Goal: Task Accomplishment & Management: Use online tool/utility

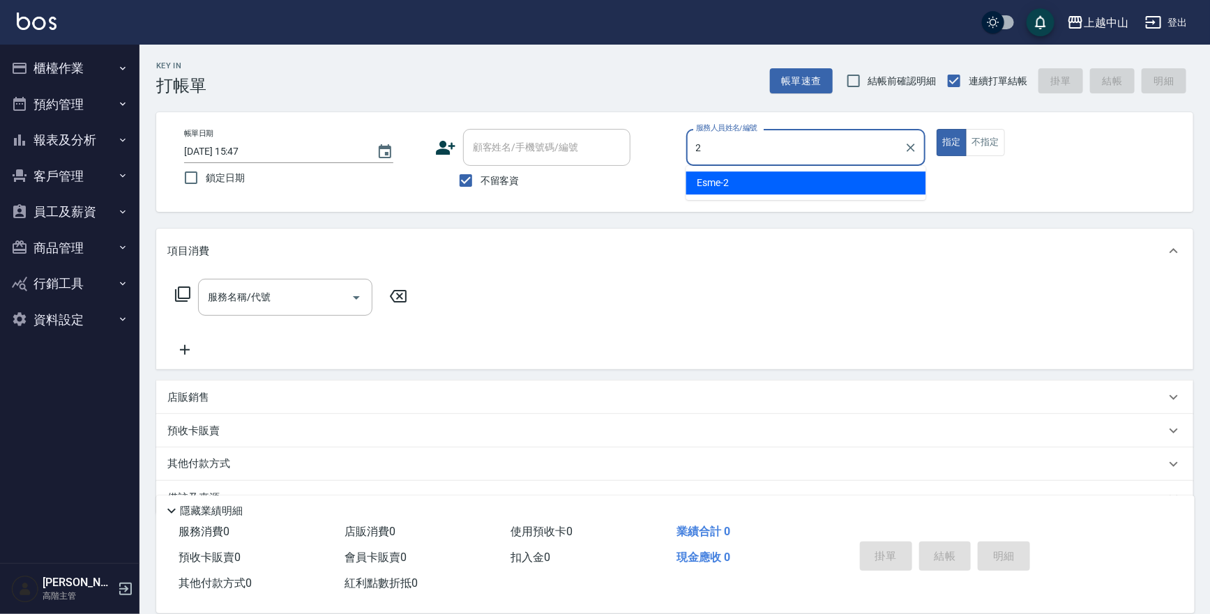
type input "2"
type button "true"
type input "Esme-2"
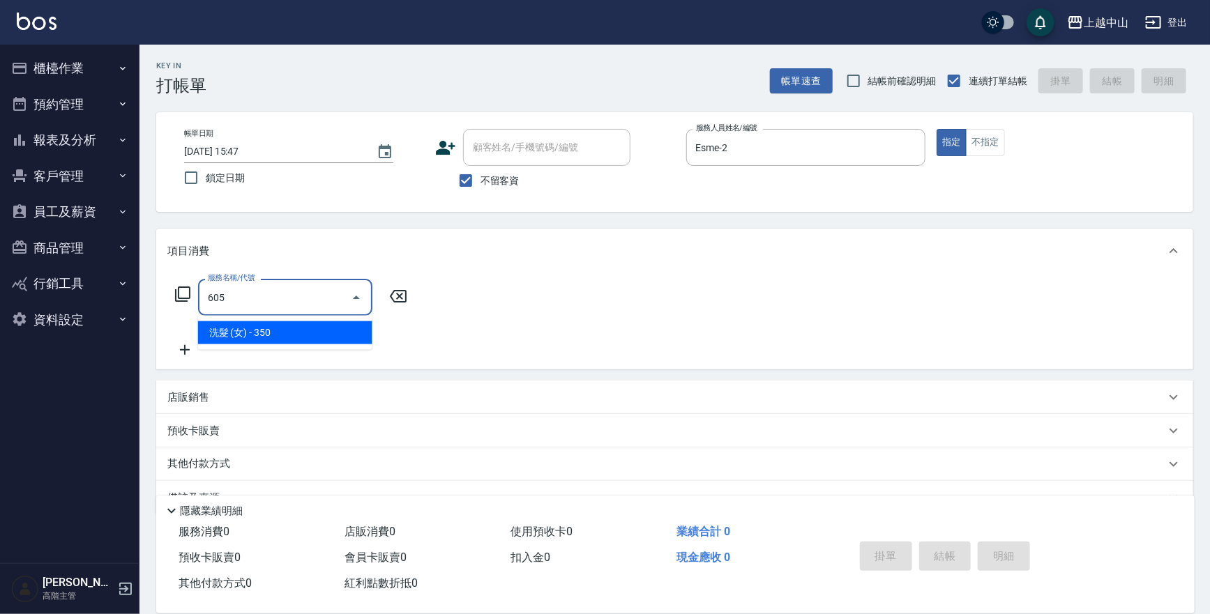
type input "洗髮 (女)(605)"
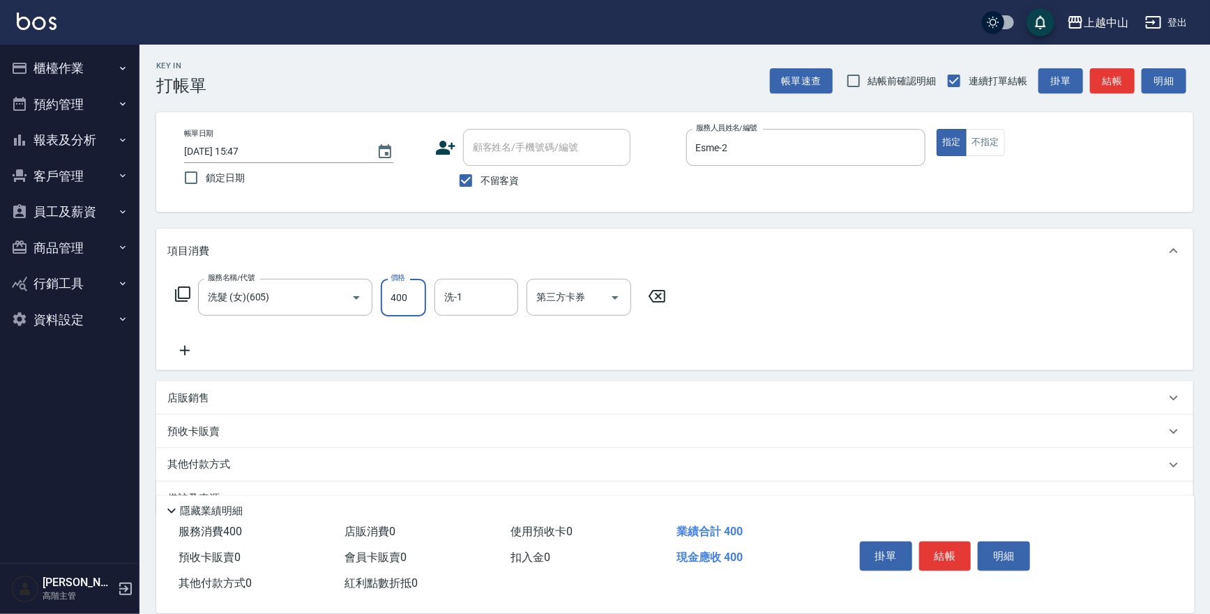
type input "400"
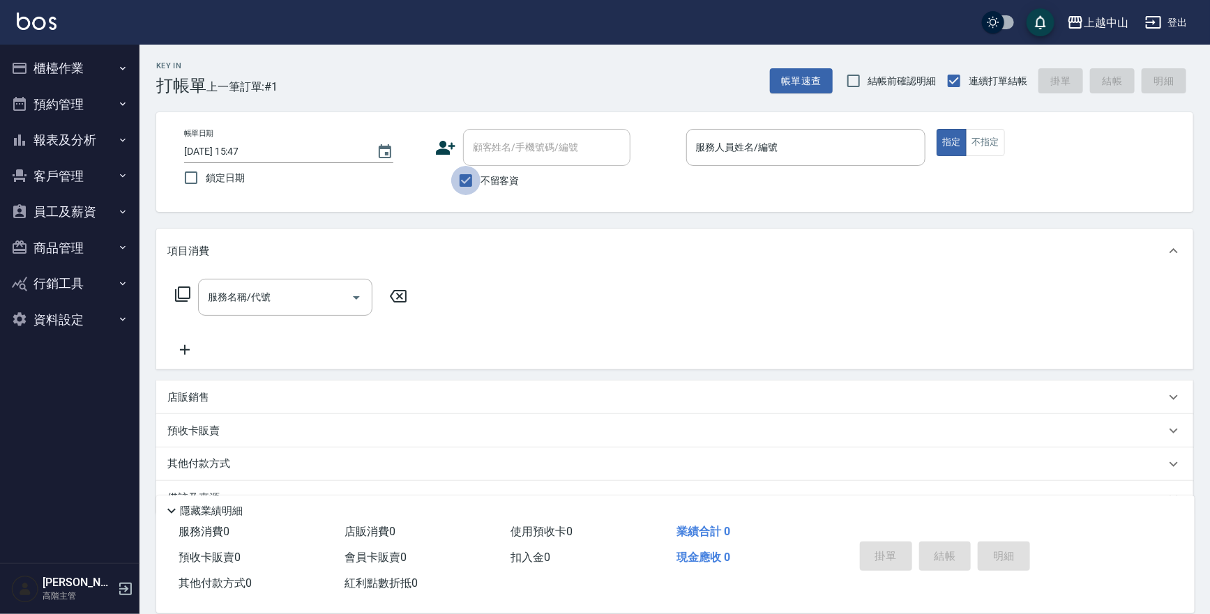
click at [455, 176] on input "不留客資" at bounding box center [465, 180] width 29 height 29
checkbox input "false"
click at [516, 142] on div "顧客姓名/手機號碼/編號 顧客姓名/手機號碼/編號" at bounding box center [546, 147] width 167 height 37
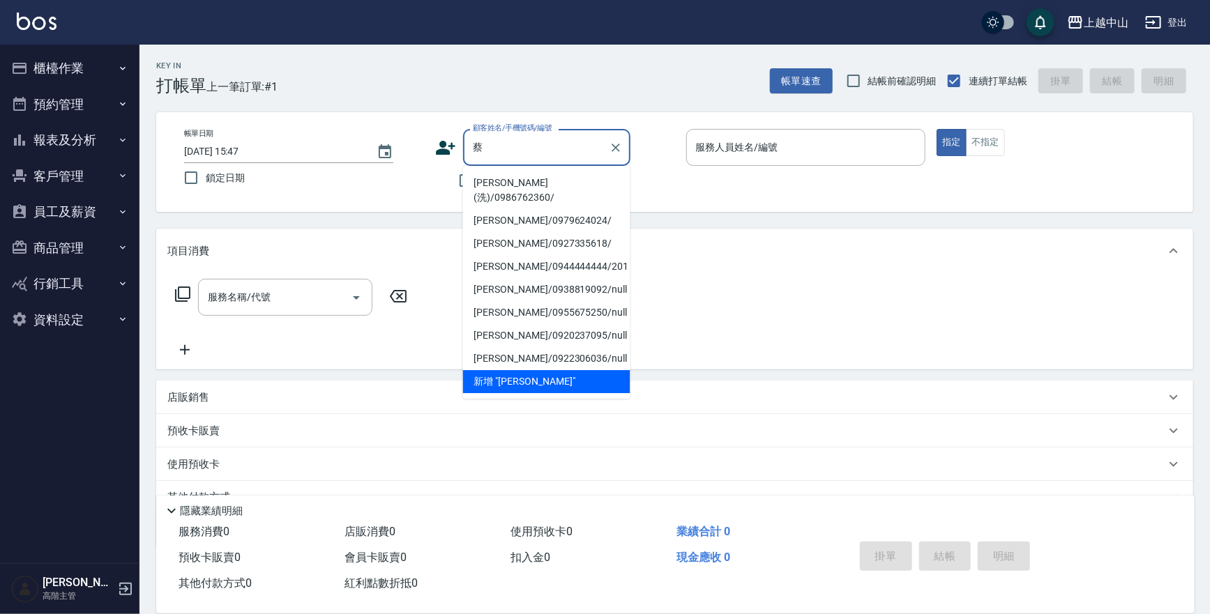
click at [513, 180] on li "[PERSON_NAME](洗)/0986762360/" at bounding box center [546, 191] width 167 height 38
type input "[PERSON_NAME](洗)/0986762360/"
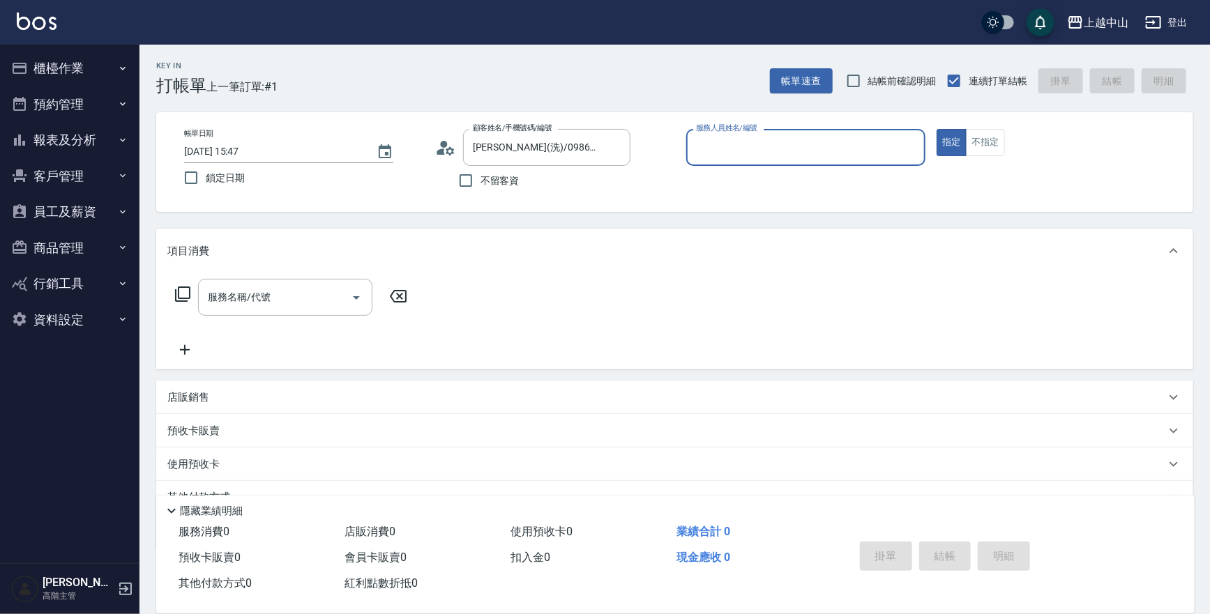
type input "Esme-2"
click at [937, 129] on button "指定" at bounding box center [952, 142] width 30 height 27
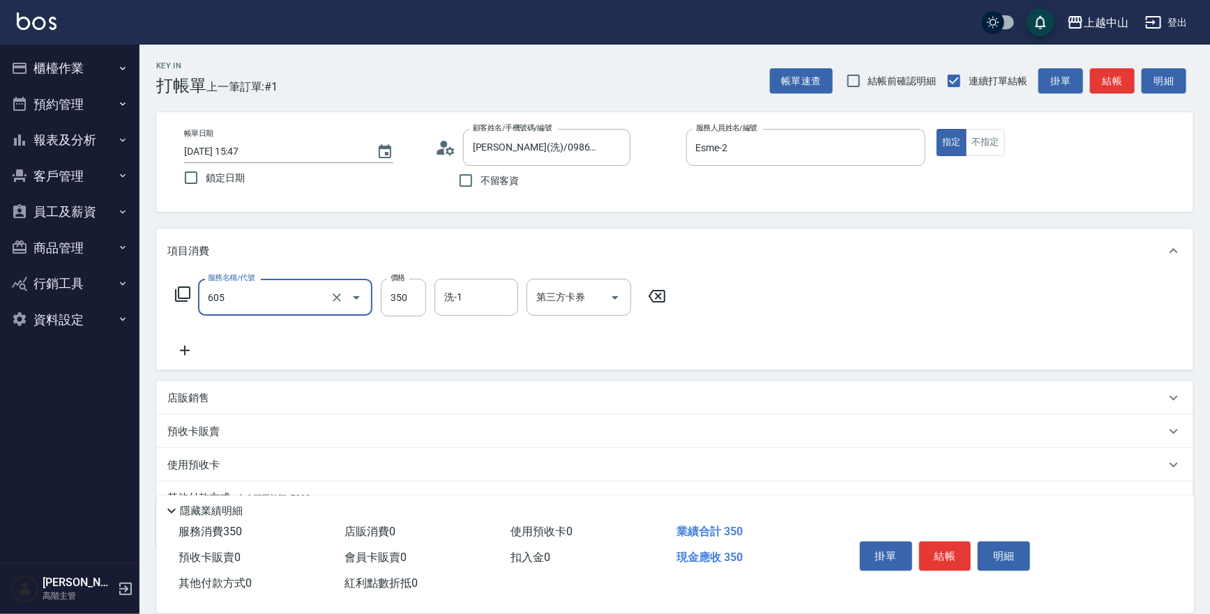
type input "洗髮 (女)(605)"
type input "400"
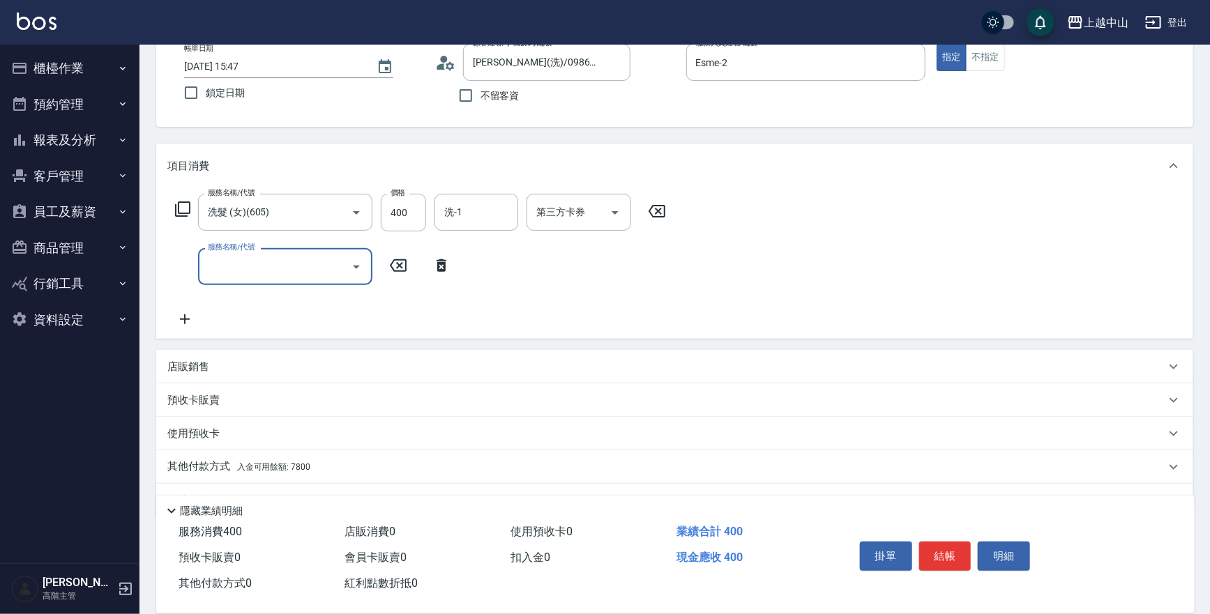
scroll to position [119, 0]
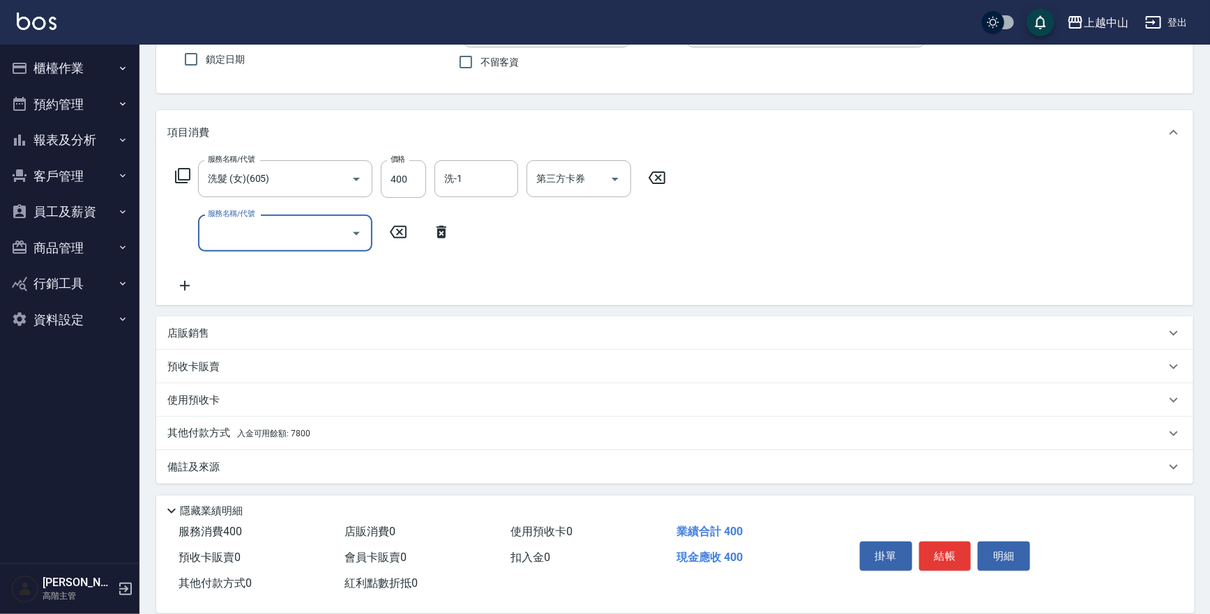
click at [362, 439] on div "其他付款方式 入金可用餘額: 7800" at bounding box center [666, 433] width 998 height 15
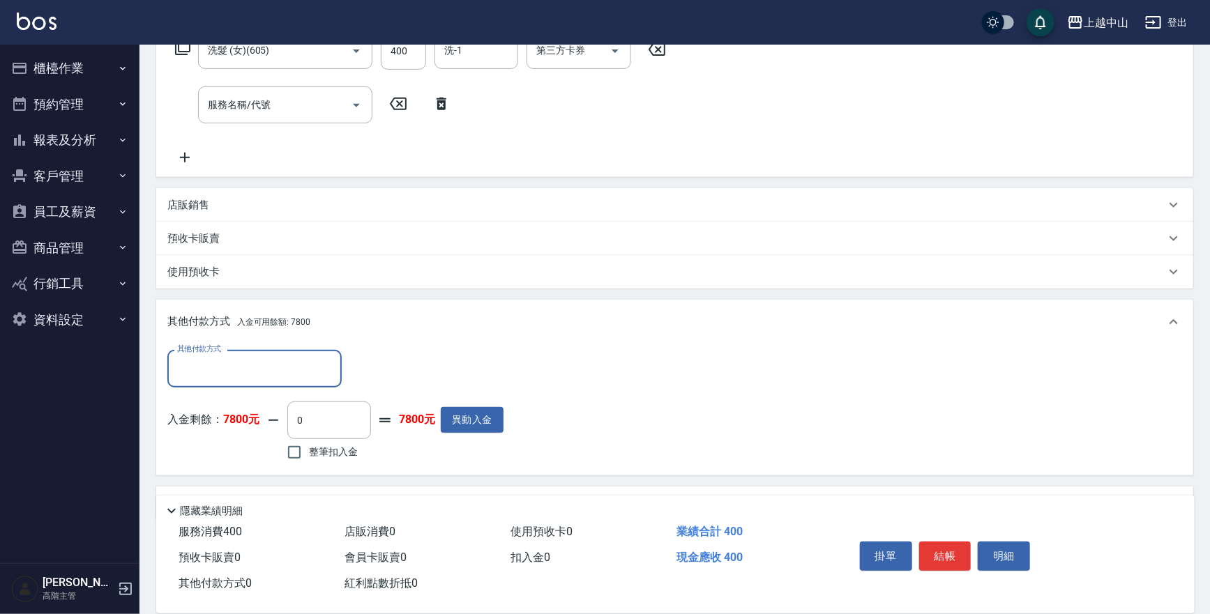
scroll to position [249, 0]
click at [292, 449] on input "整筆扣入金" at bounding box center [294, 450] width 29 height 29
checkbox input "true"
type input "400"
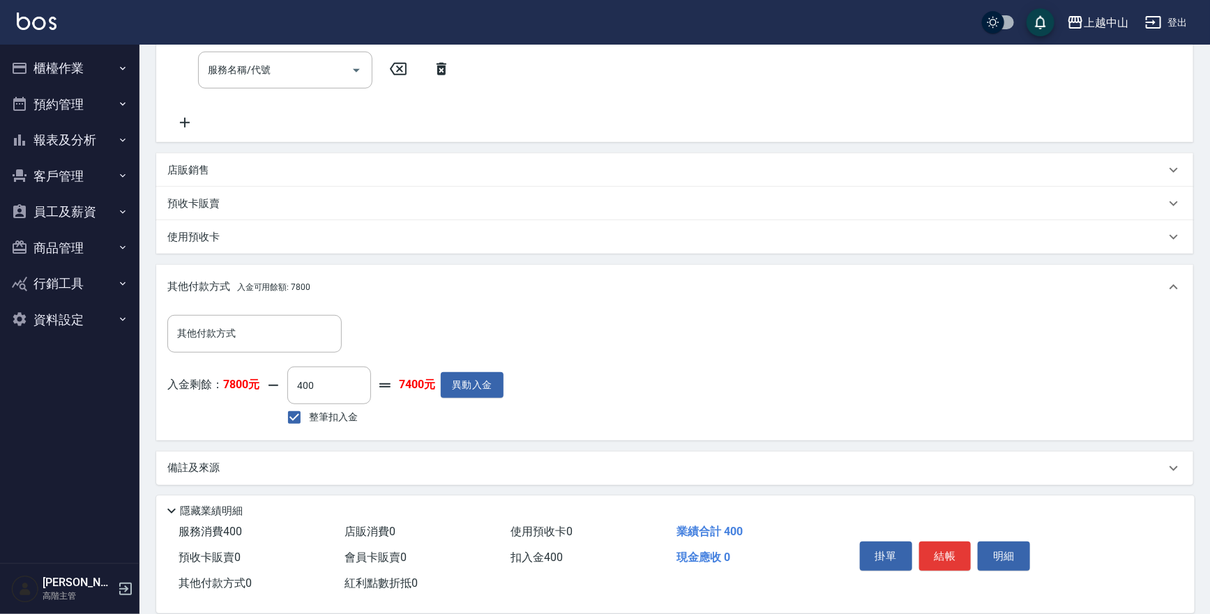
scroll to position [283, 0]
click at [209, 504] on p "隱藏業績明細" at bounding box center [211, 511] width 63 height 15
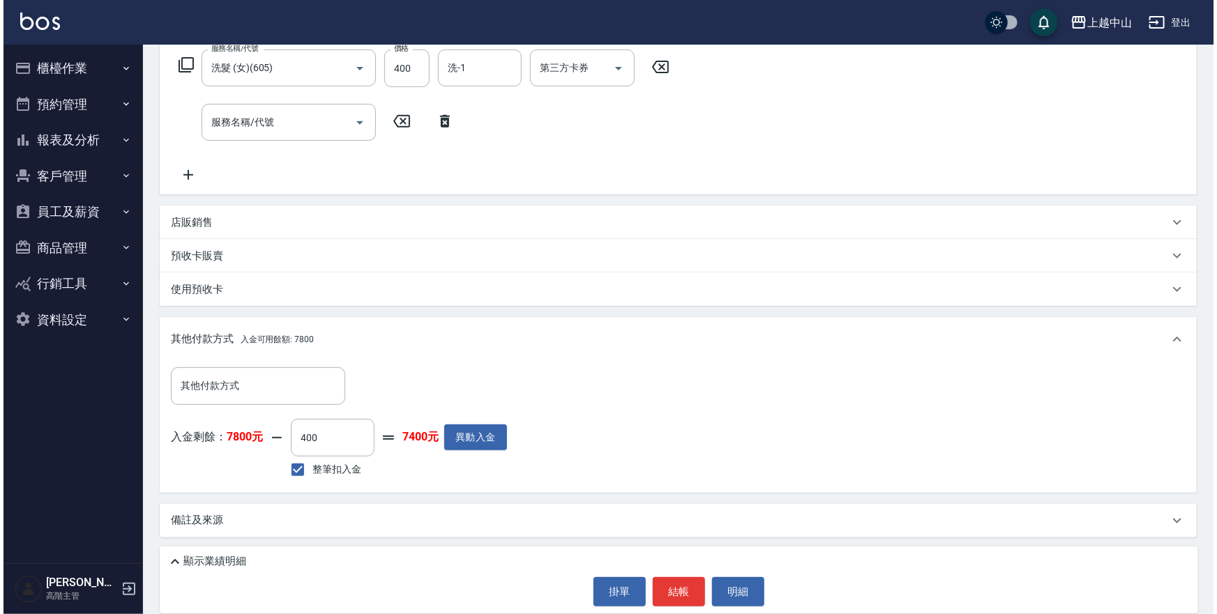
scroll to position [229, 0]
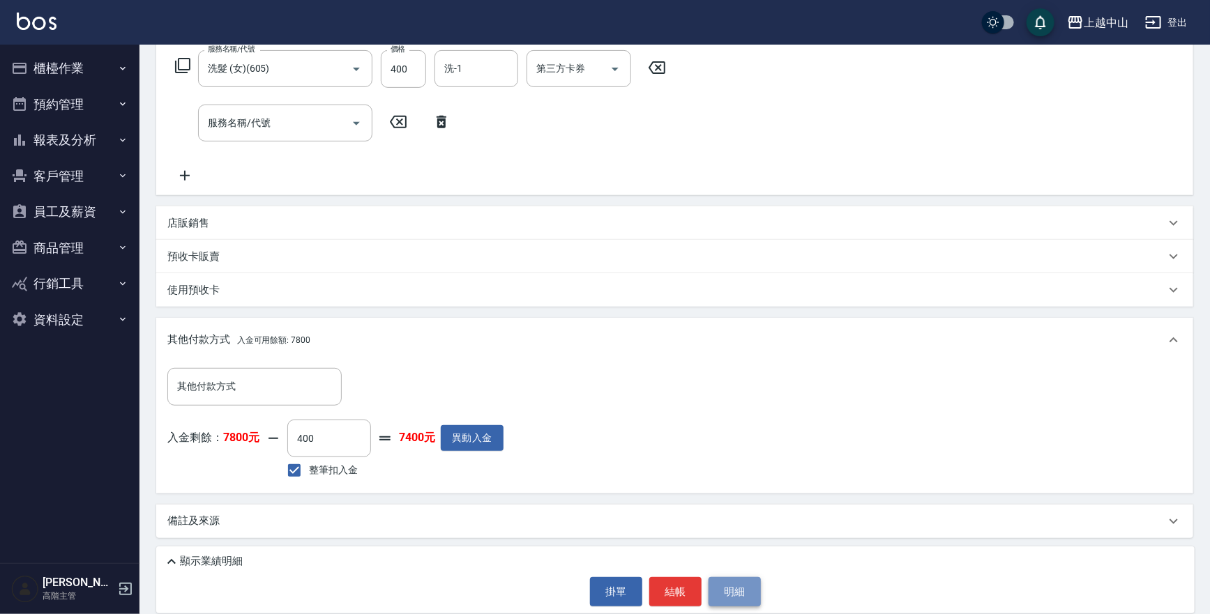
click at [743, 591] on button "明細" at bounding box center [735, 591] width 52 height 29
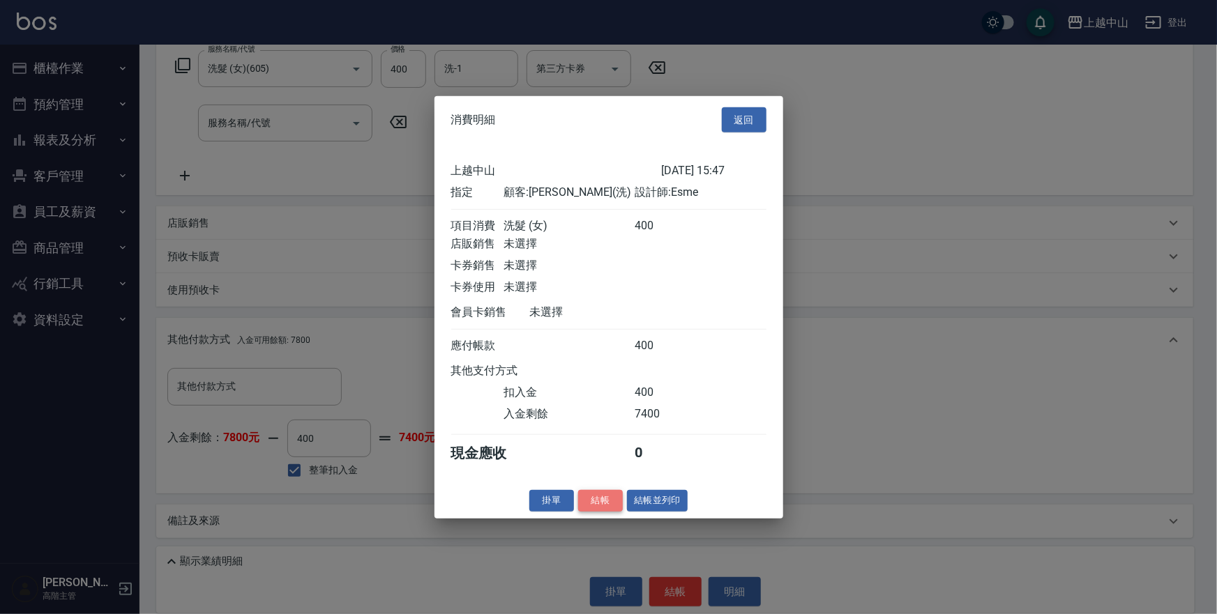
click at [590, 504] on button "結帳" at bounding box center [600, 501] width 45 height 22
type input "2025/08/17 15:49"
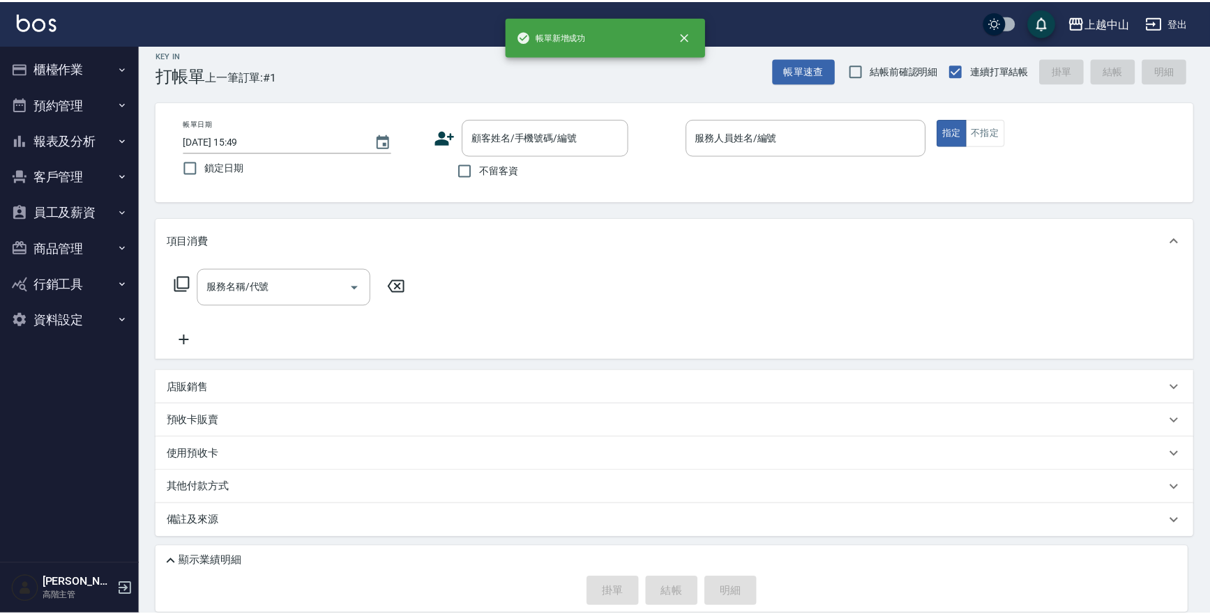
scroll to position [0, 0]
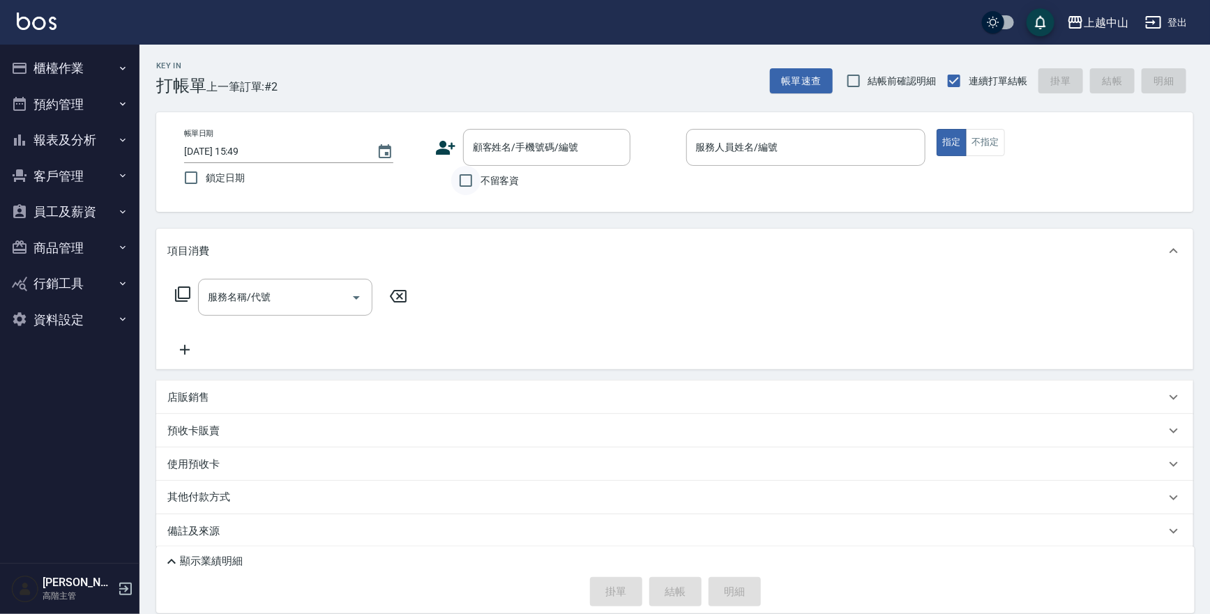
click at [464, 179] on input "不留客資" at bounding box center [465, 180] width 29 height 29
checkbox input "true"
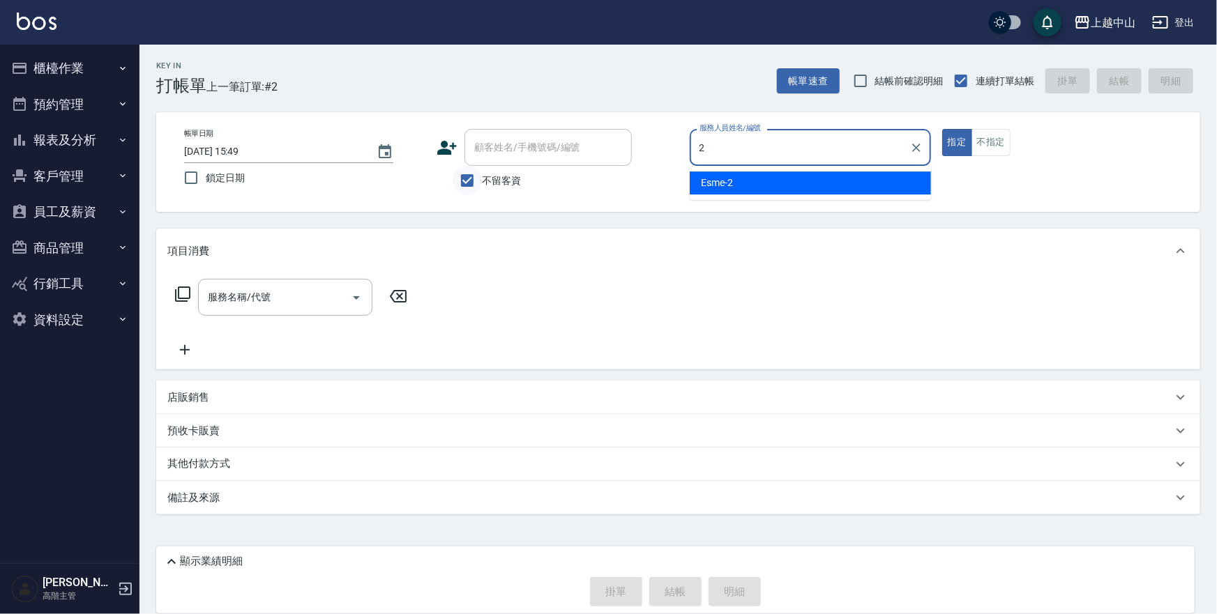
type input "Esme-2"
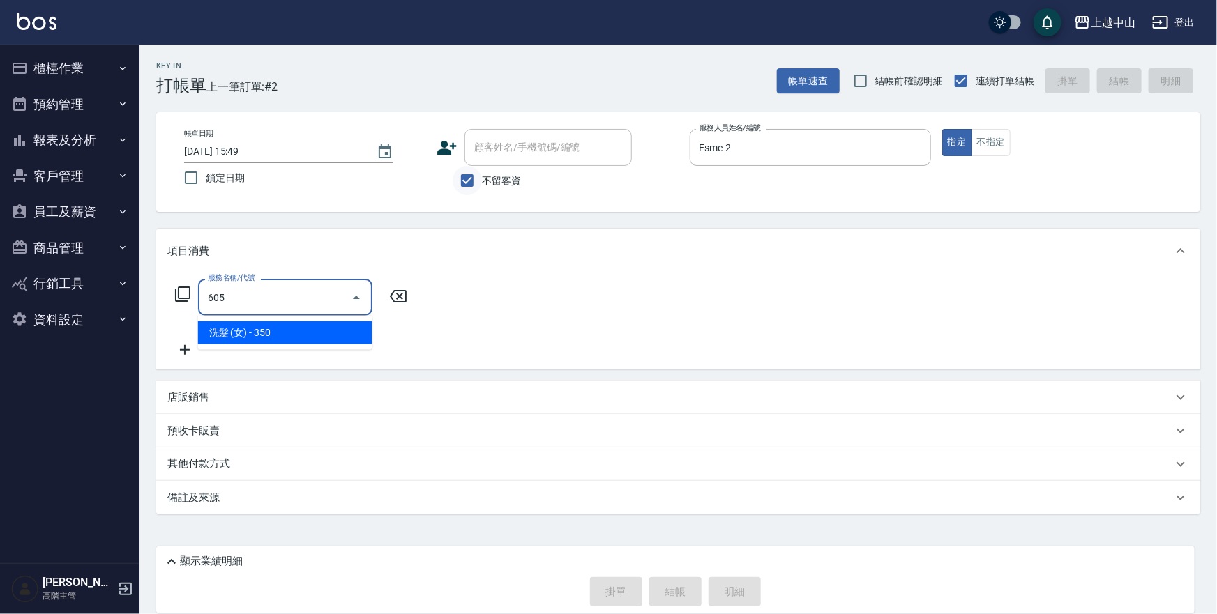
type input "洗髮 (女)(605)"
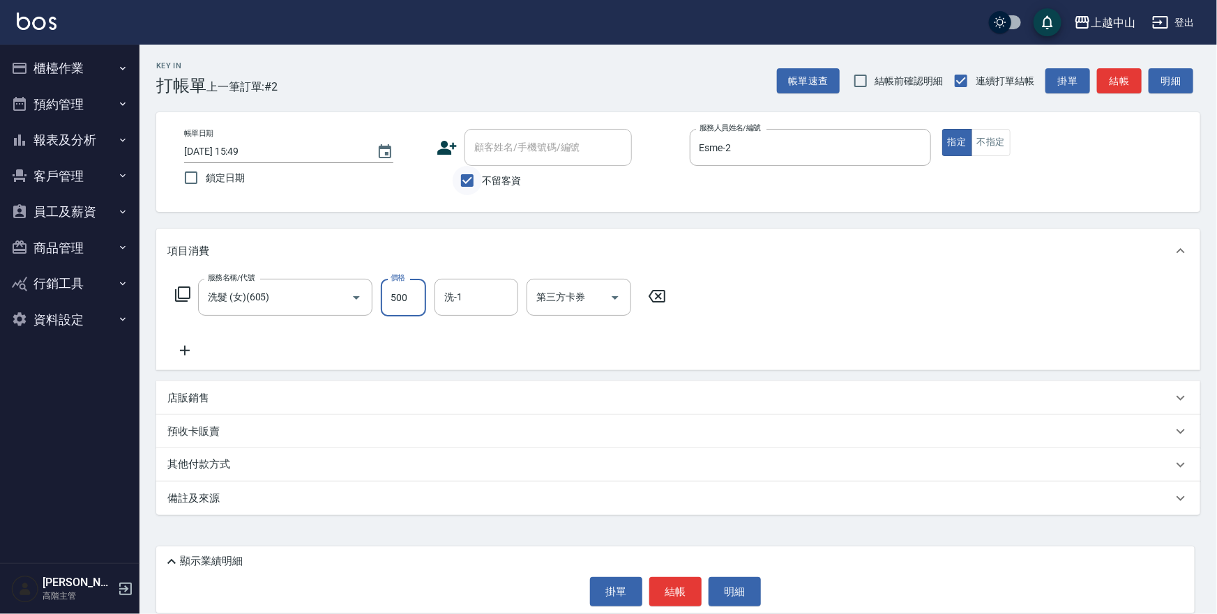
type input "500"
type input "薇慈-36"
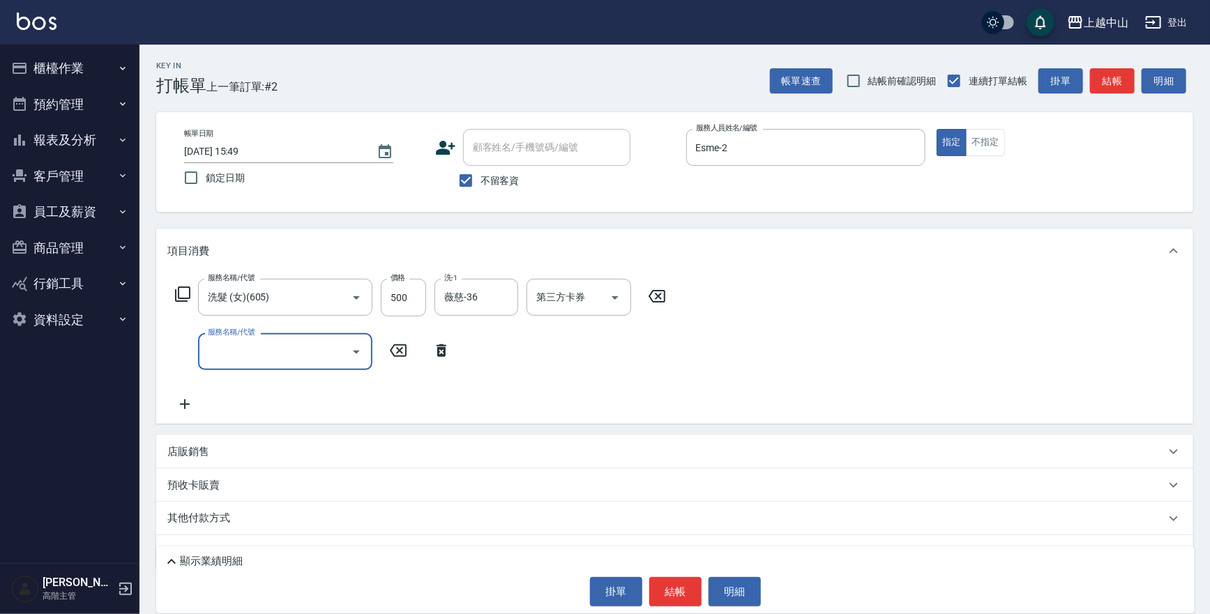
click at [229, 564] on p "顯示業績明細" at bounding box center [211, 561] width 63 height 15
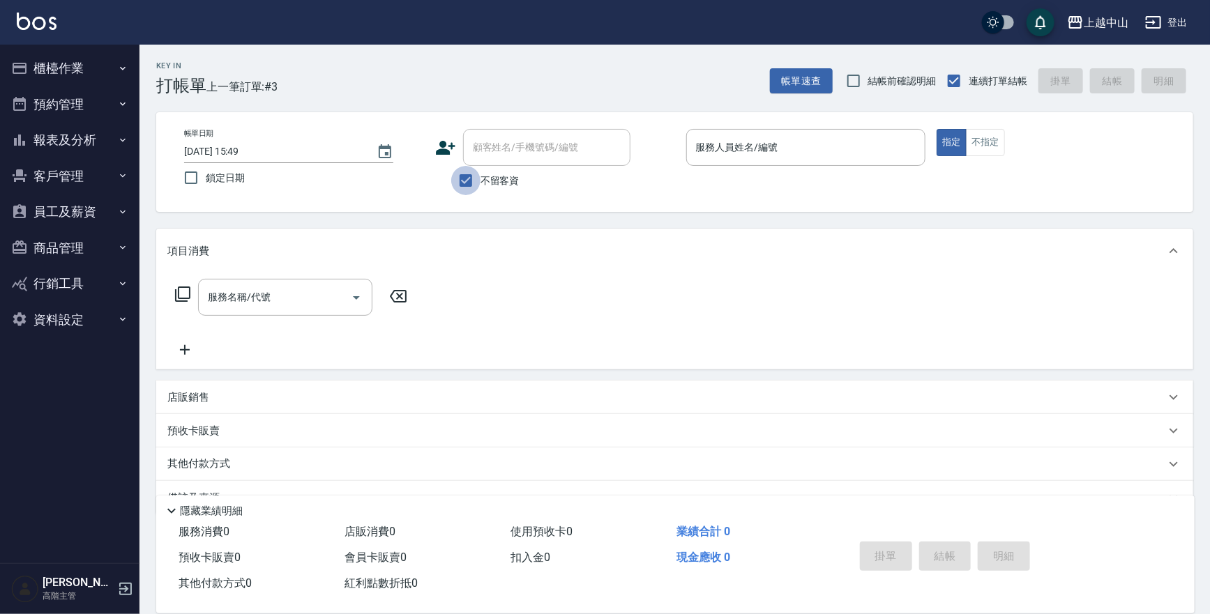
click at [471, 178] on input "不留客資" at bounding box center [465, 180] width 29 height 29
checkbox input "false"
click at [501, 141] on div "顧客姓名/手機號碼/編號 顧客姓名/手機號碼/編號" at bounding box center [546, 147] width 167 height 37
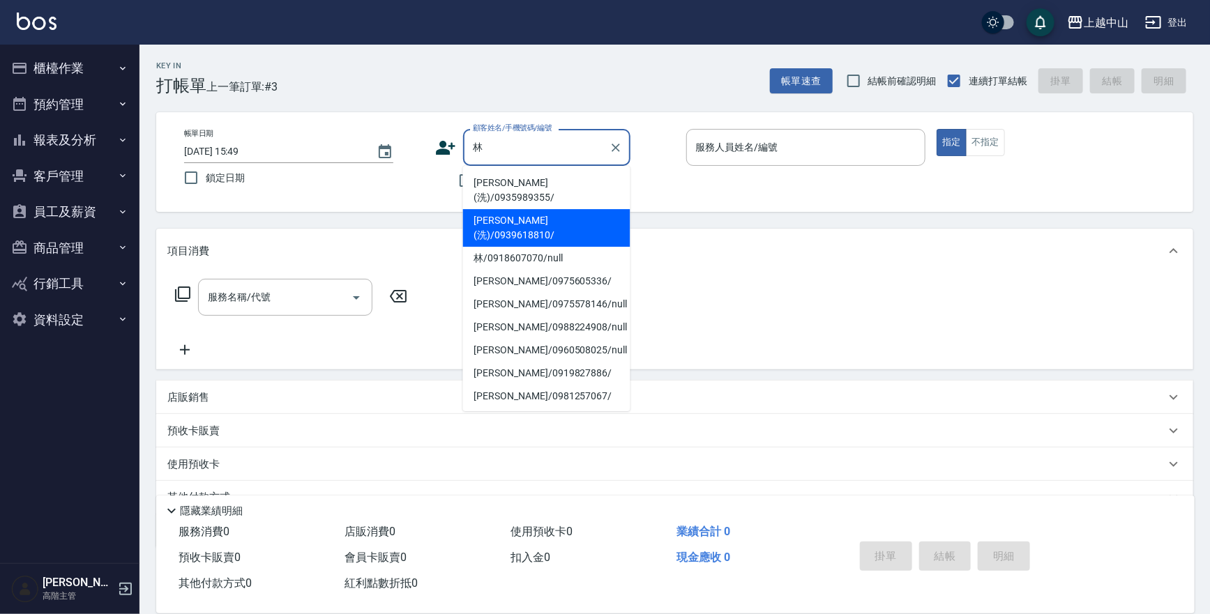
click at [516, 209] on li "林曉娟(洗)/0939618810/" at bounding box center [546, 228] width 167 height 38
type input "林曉娟(洗)/0939618810/"
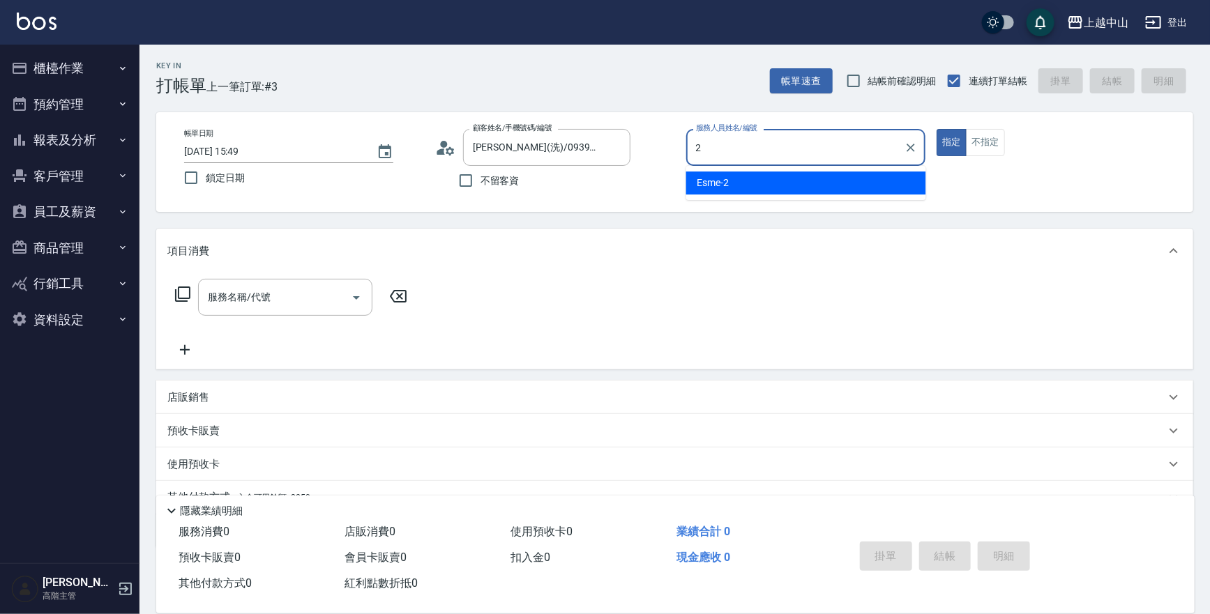
type input "Esme-2"
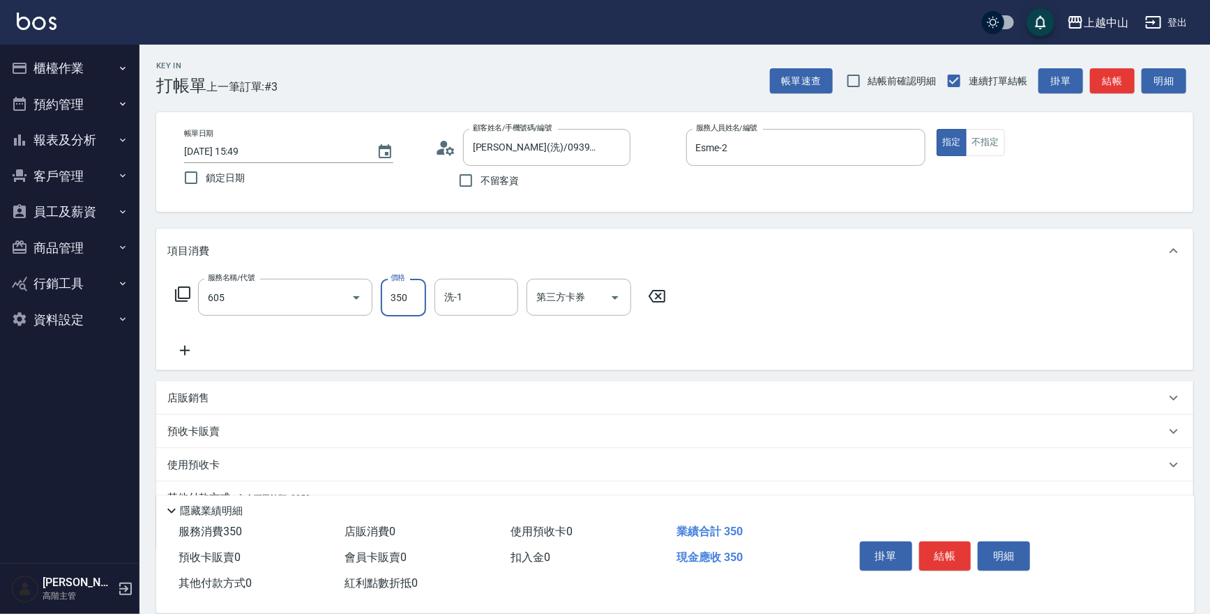
type input "洗髮 (女)(605)"
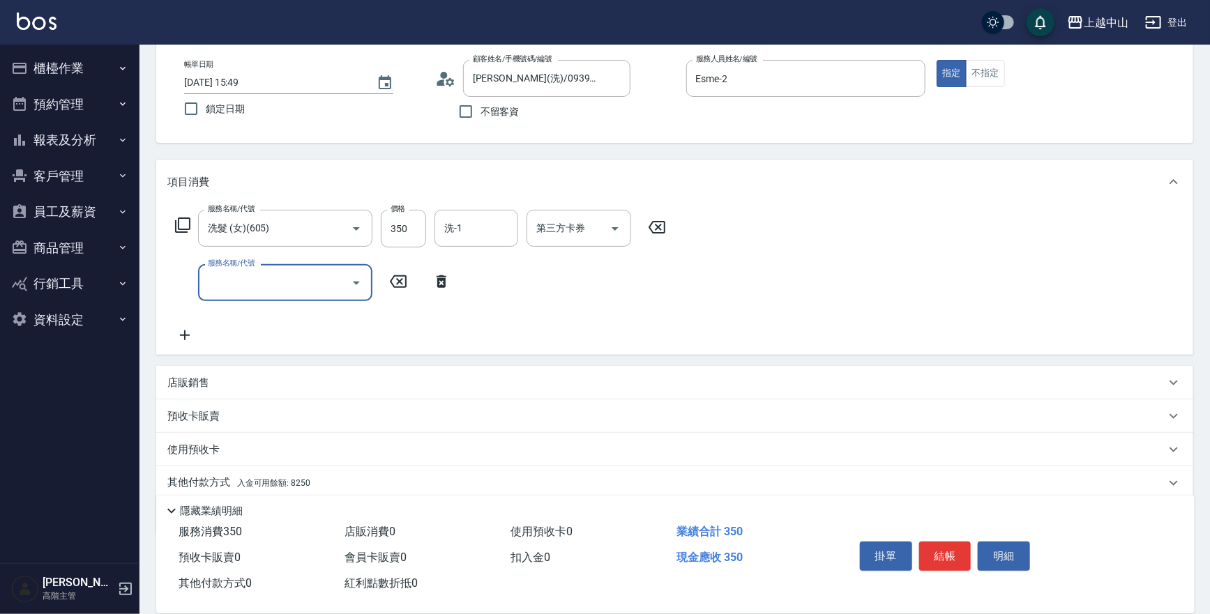
scroll to position [119, 0]
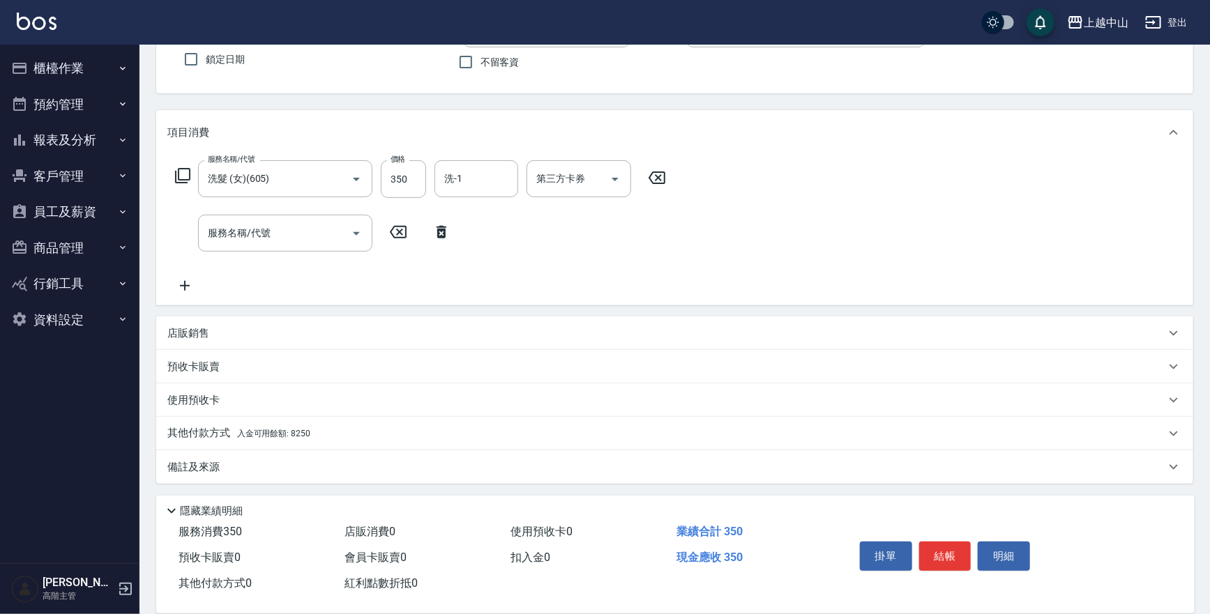
click at [284, 427] on p "其他付款方式 入金可用餘額: 8250" at bounding box center [238, 433] width 143 height 15
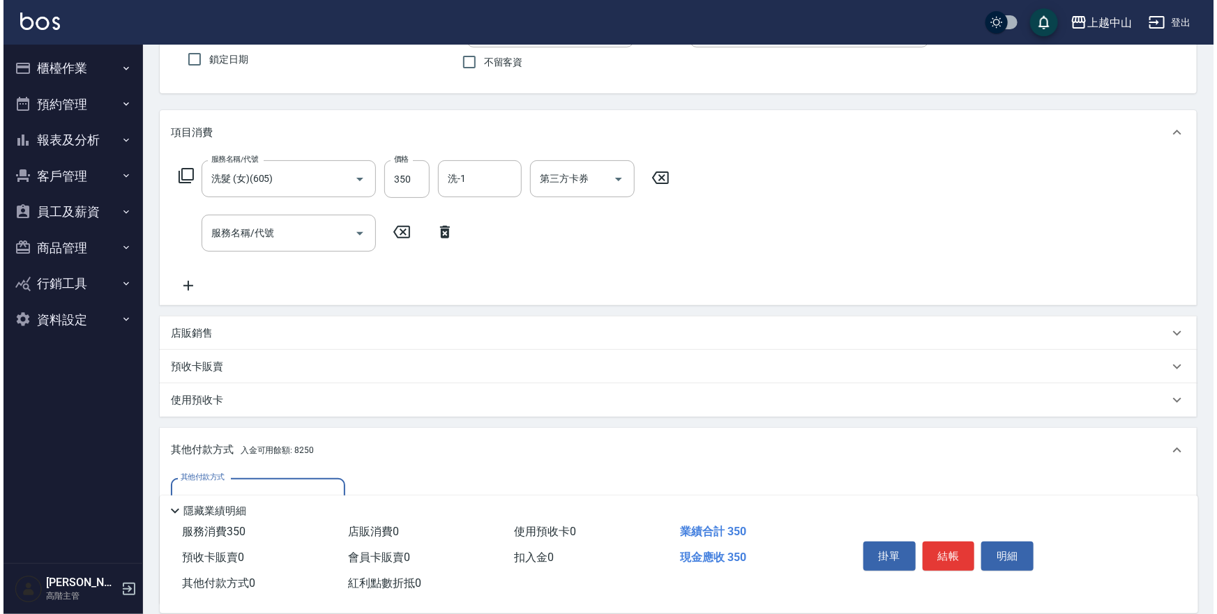
scroll to position [251, 0]
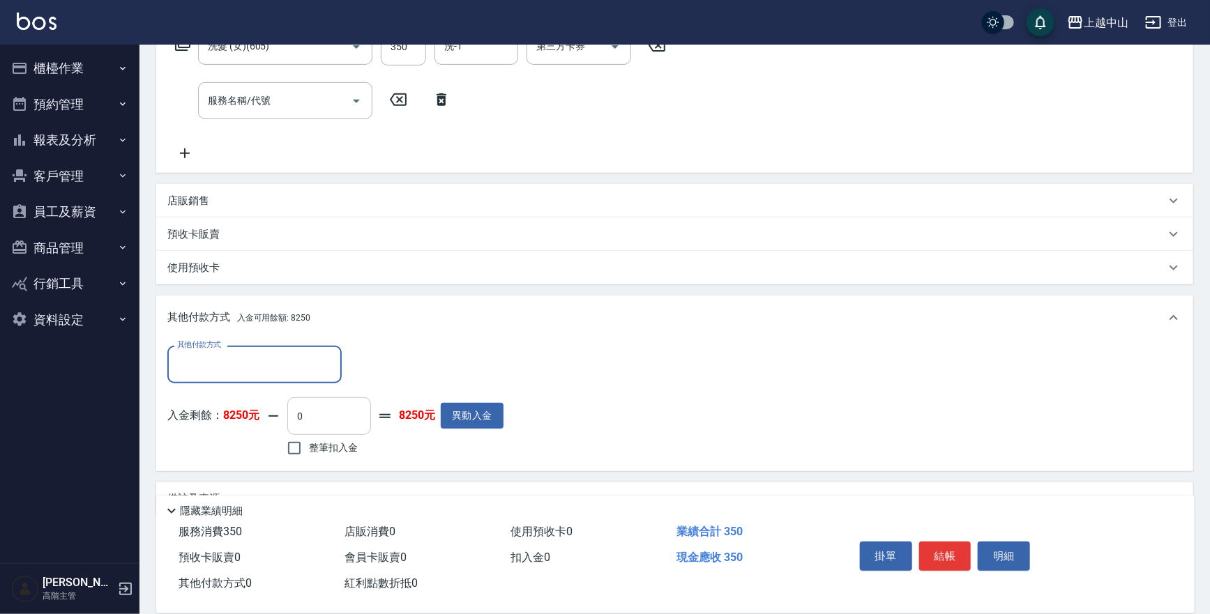
click at [315, 418] on input "0" at bounding box center [329, 417] width 84 height 38
click at [294, 445] on input "整筆扣入金" at bounding box center [294, 448] width 29 height 29
checkbox input "true"
type input "350"
click at [1023, 548] on button "明細" at bounding box center [1004, 556] width 52 height 29
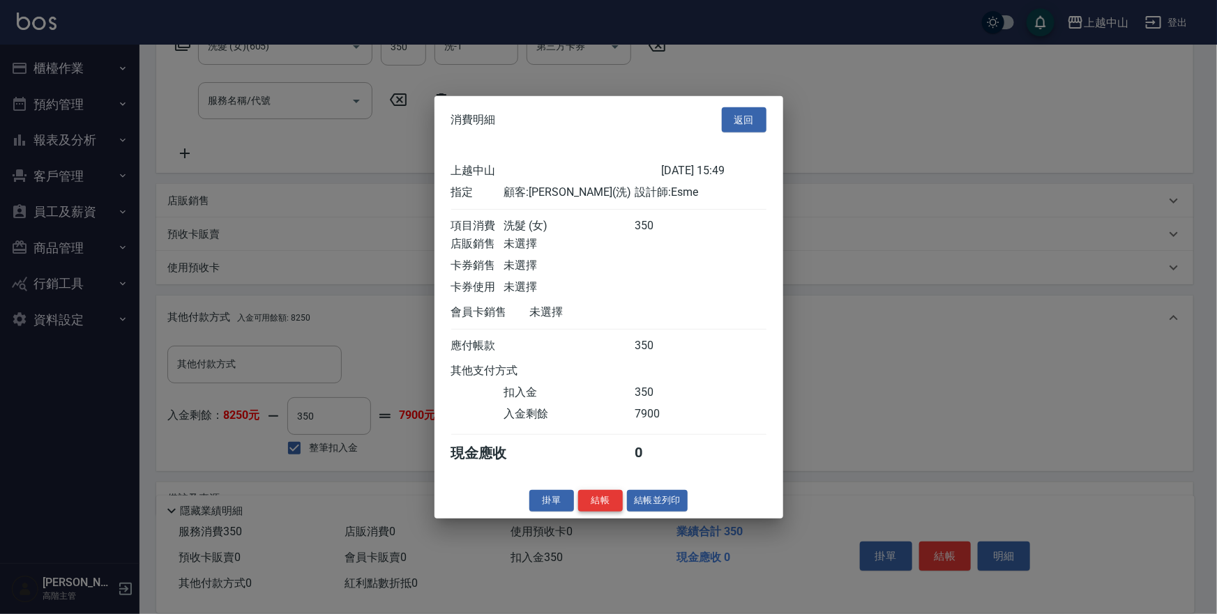
click at [605, 507] on button "結帳" at bounding box center [600, 501] width 45 height 22
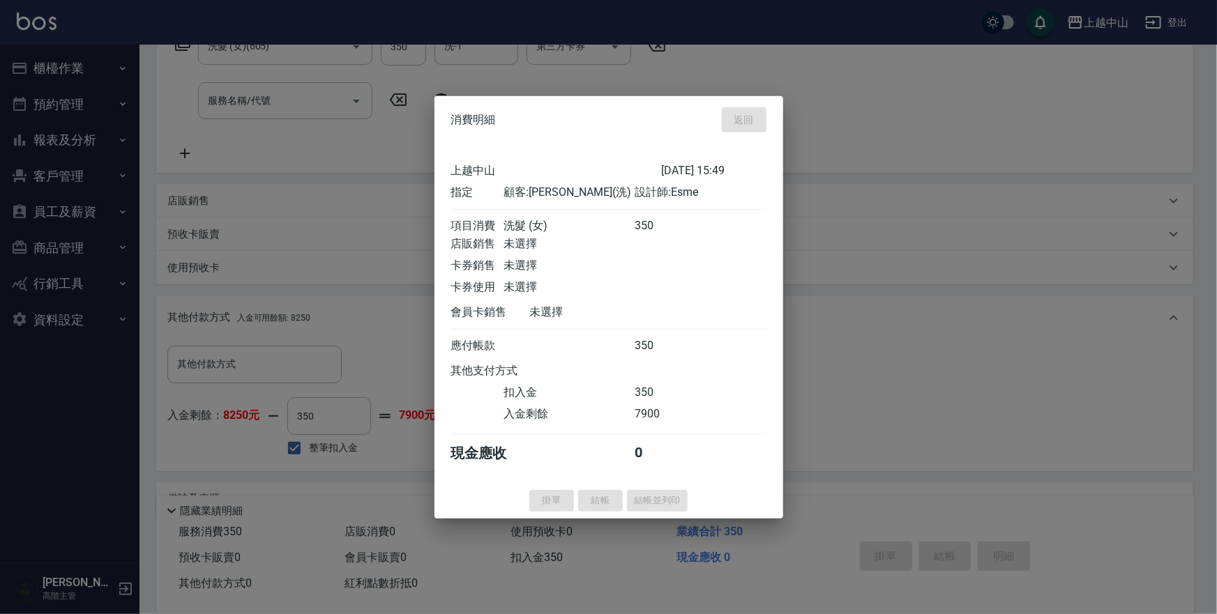
type input "2025/08/17 15:50"
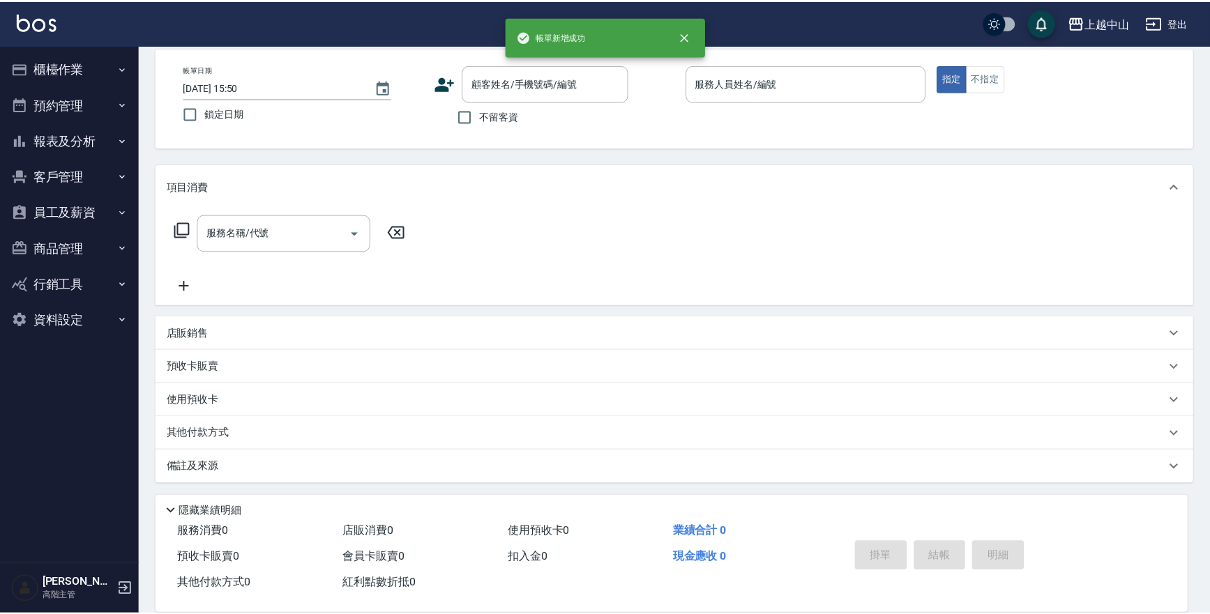
scroll to position [0, 0]
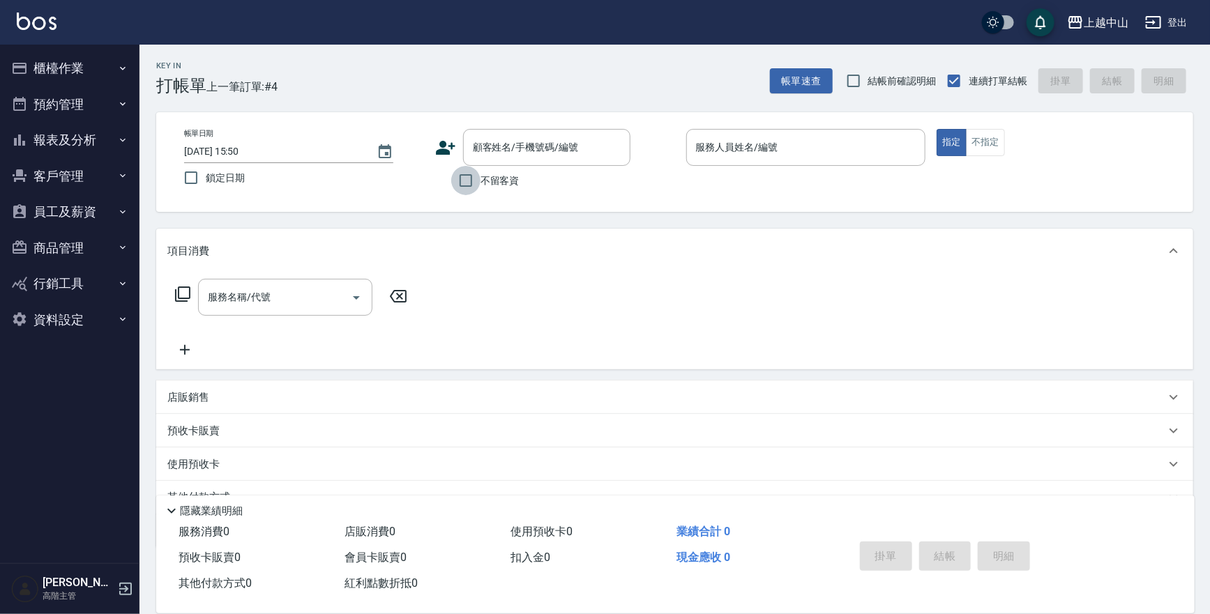
click at [469, 179] on input "不留客資" at bounding box center [465, 180] width 29 height 29
checkbox input "true"
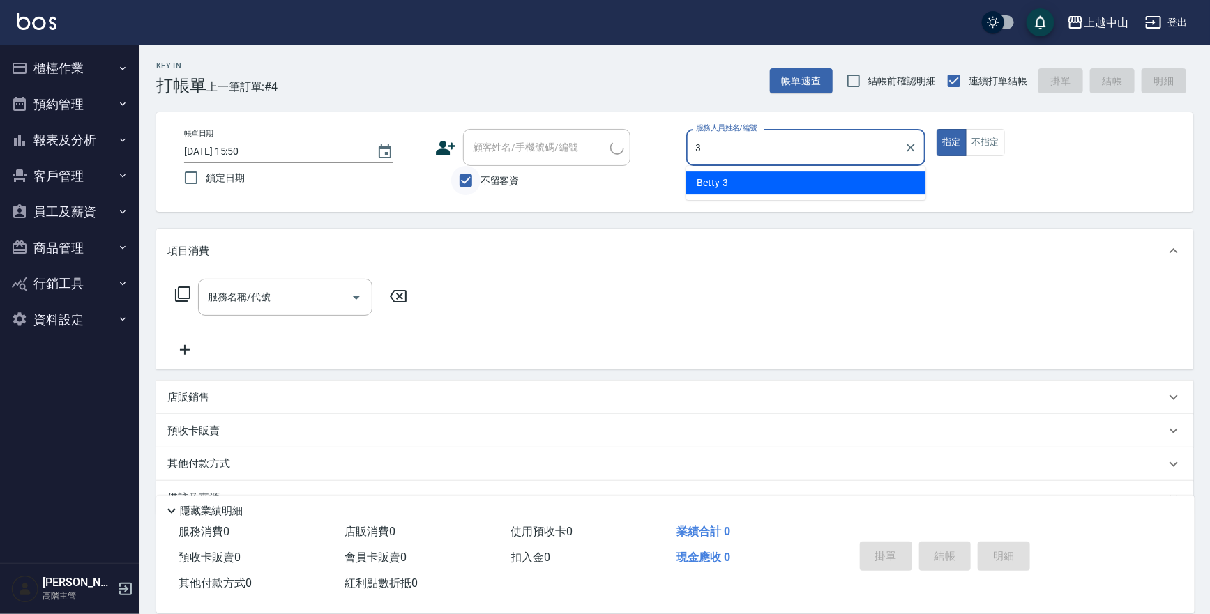
type input "Betty-3"
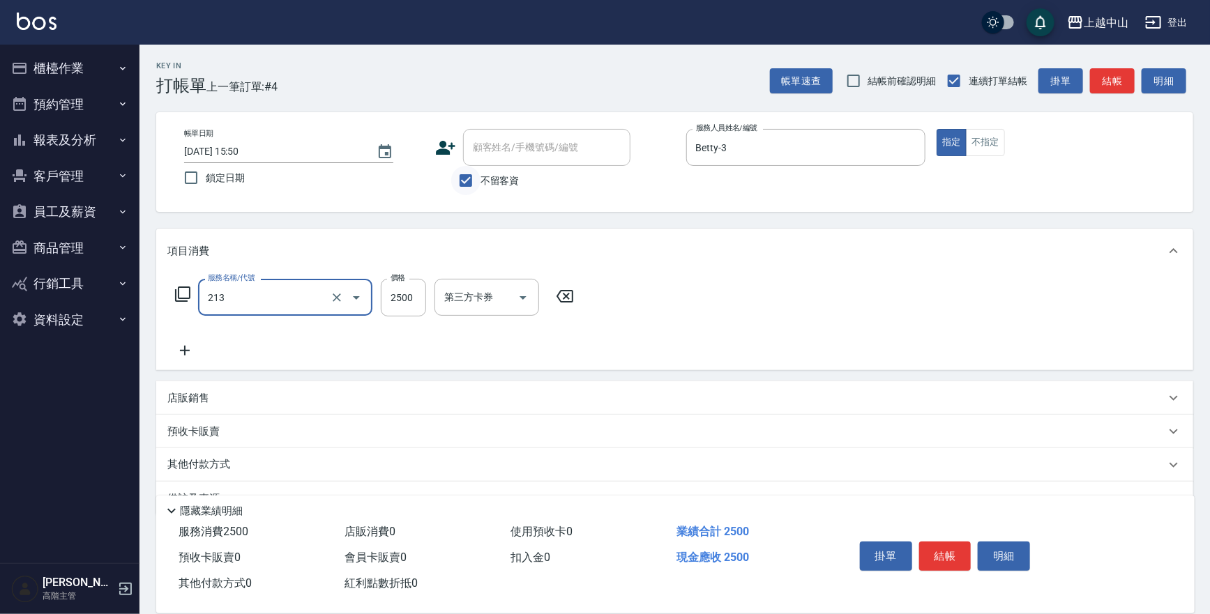
type input "溫朔燙髮2500(213)"
type input "2399"
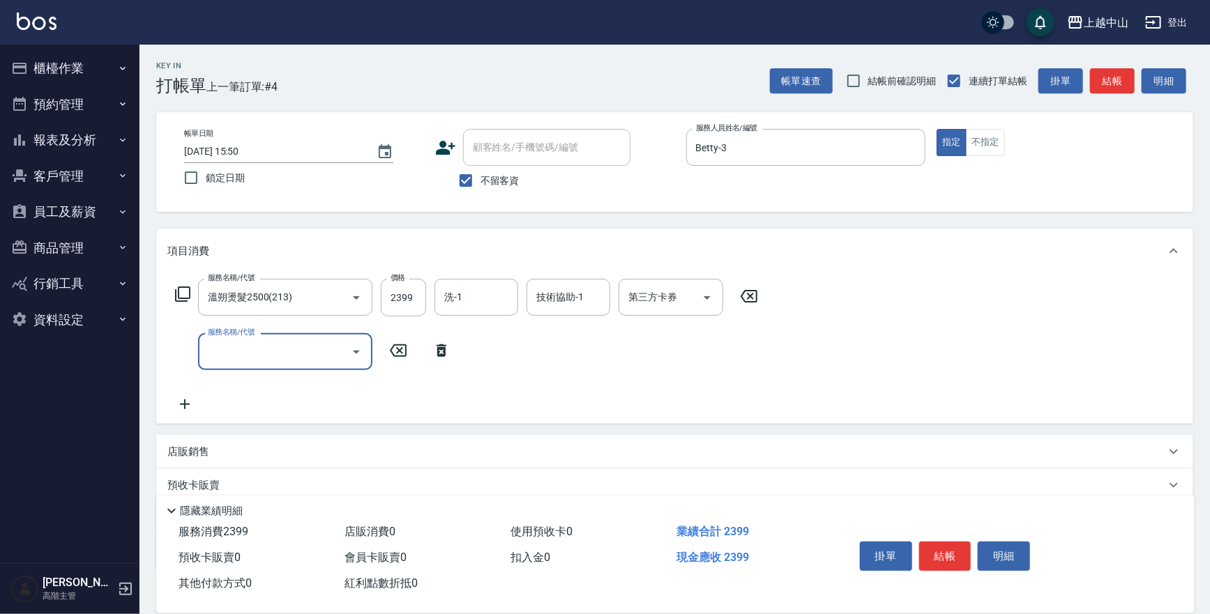
scroll to position [86, 0]
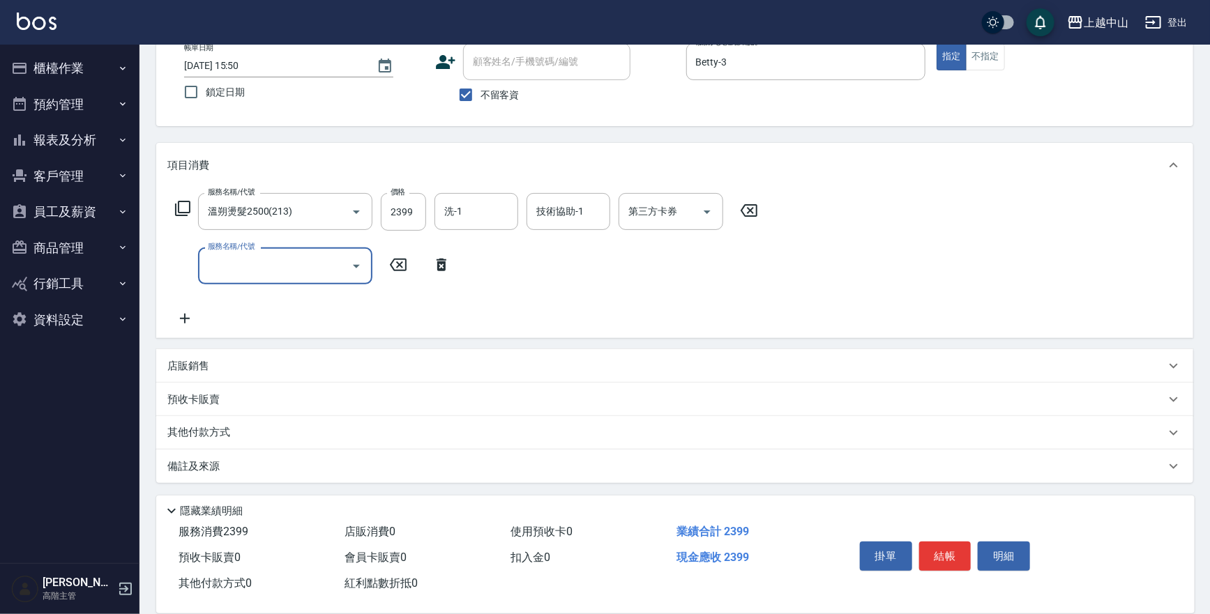
click at [229, 368] on div "店販銷售" at bounding box center [666, 366] width 998 height 15
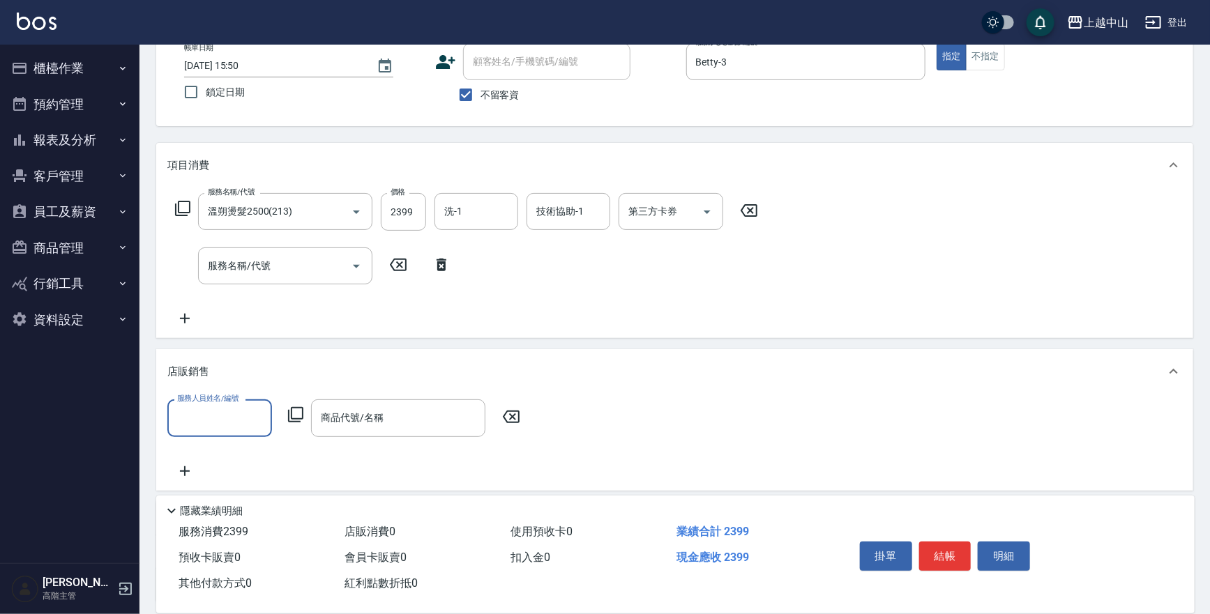
scroll to position [0, 0]
type input "Betty-3"
type input "n"
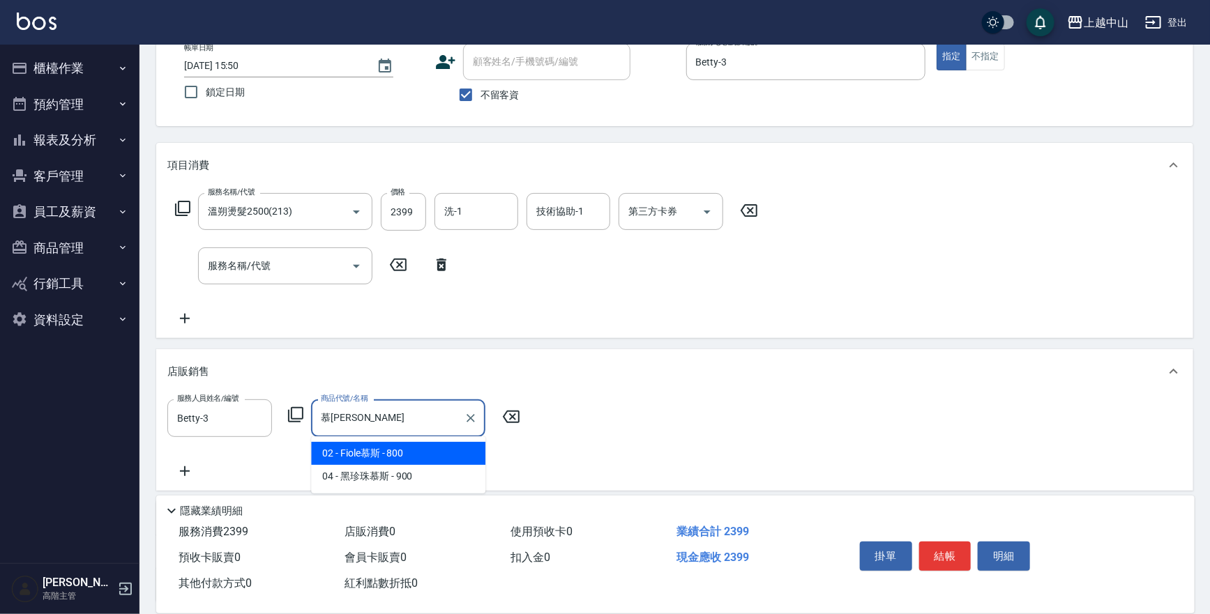
type input "目"
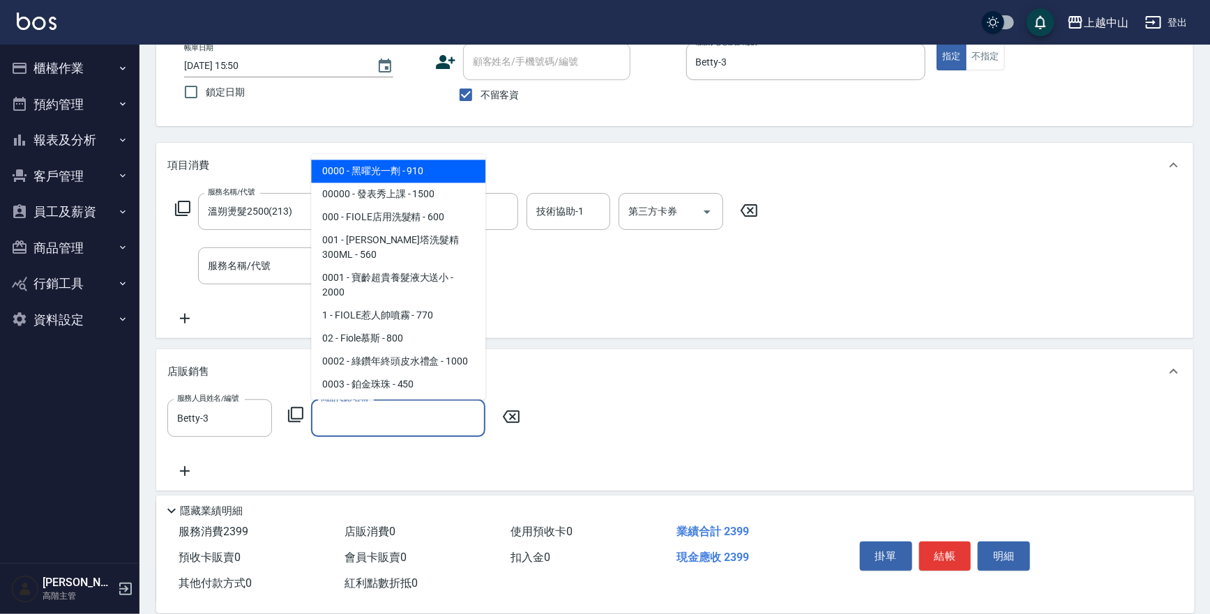
type input "＿"
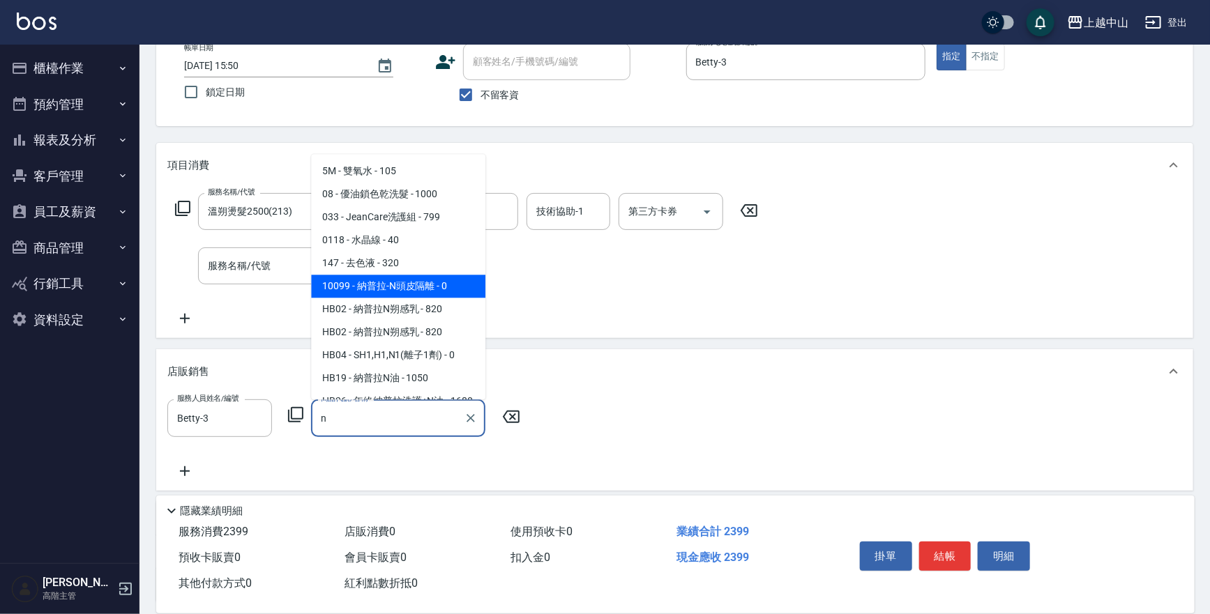
click at [455, 292] on span "10099 - 納普拉-N頭皮隔離 - 0" at bounding box center [398, 286] width 174 height 23
type input "納普拉-N頭皮隔離"
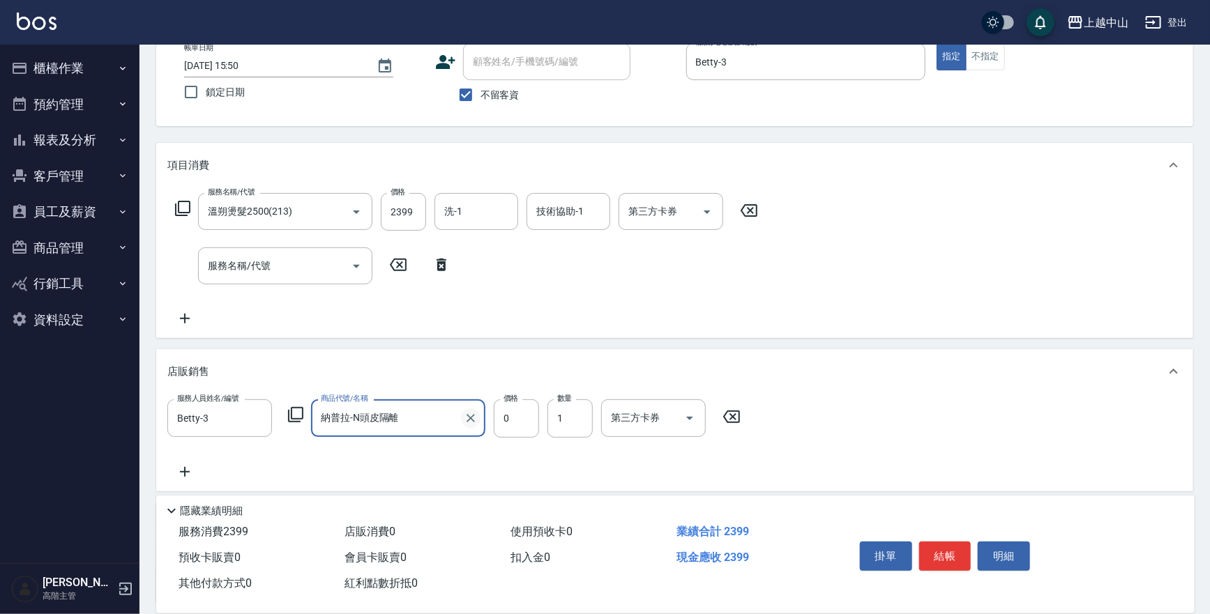
click at [467, 416] on icon "Clear" at bounding box center [471, 419] width 14 height 14
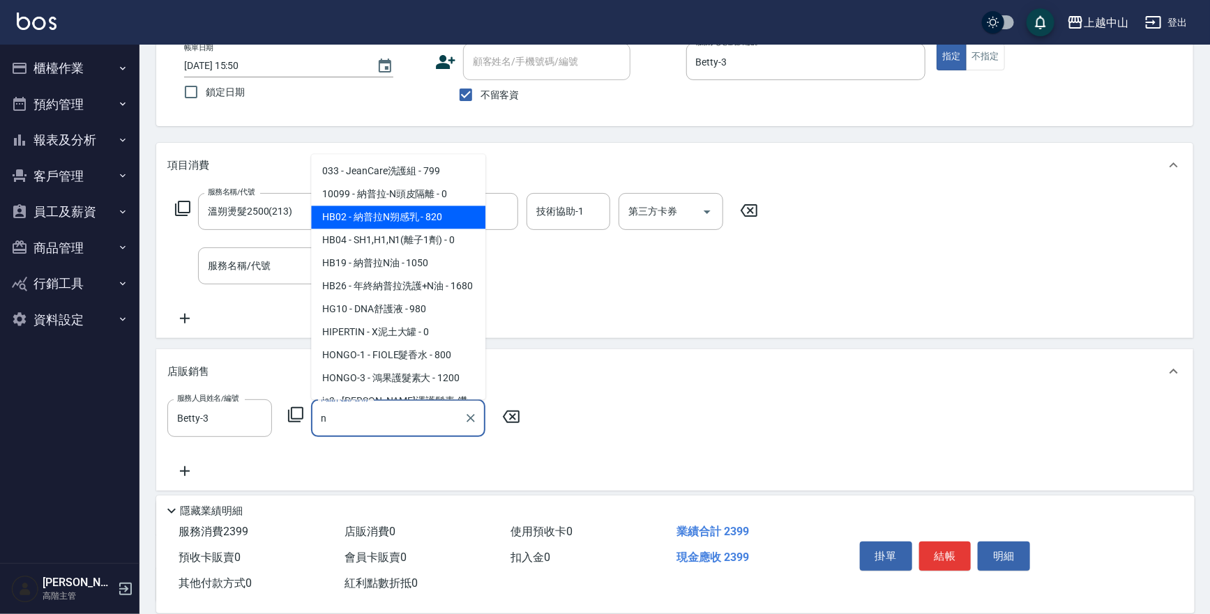
click at [402, 216] on span "HB02 - 納普拉N朔感乳 - 820" at bounding box center [398, 217] width 174 height 23
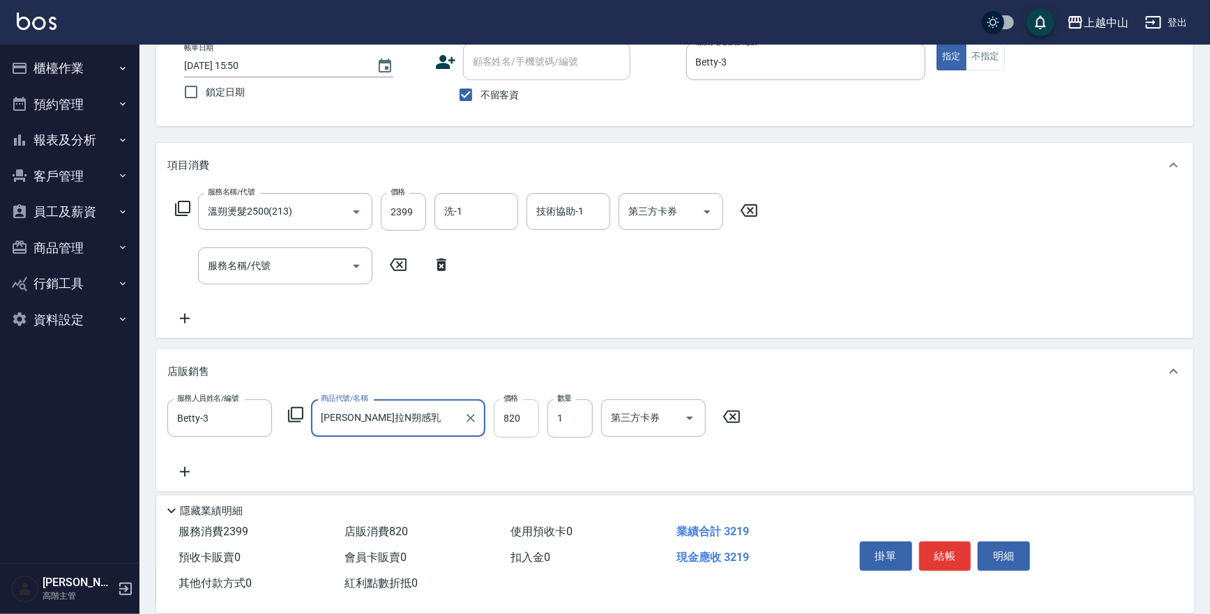
type input "納普拉N朔感乳"
click at [536, 405] on input "820" at bounding box center [516, 419] width 45 height 38
type input "612"
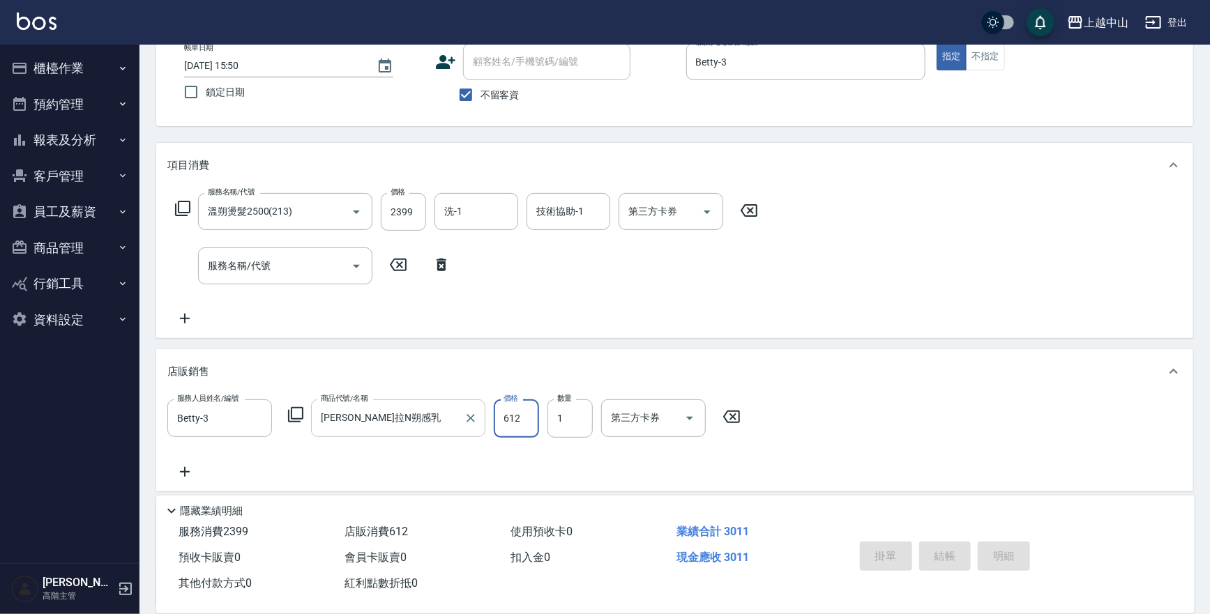
type input "2025/08/17 15:52"
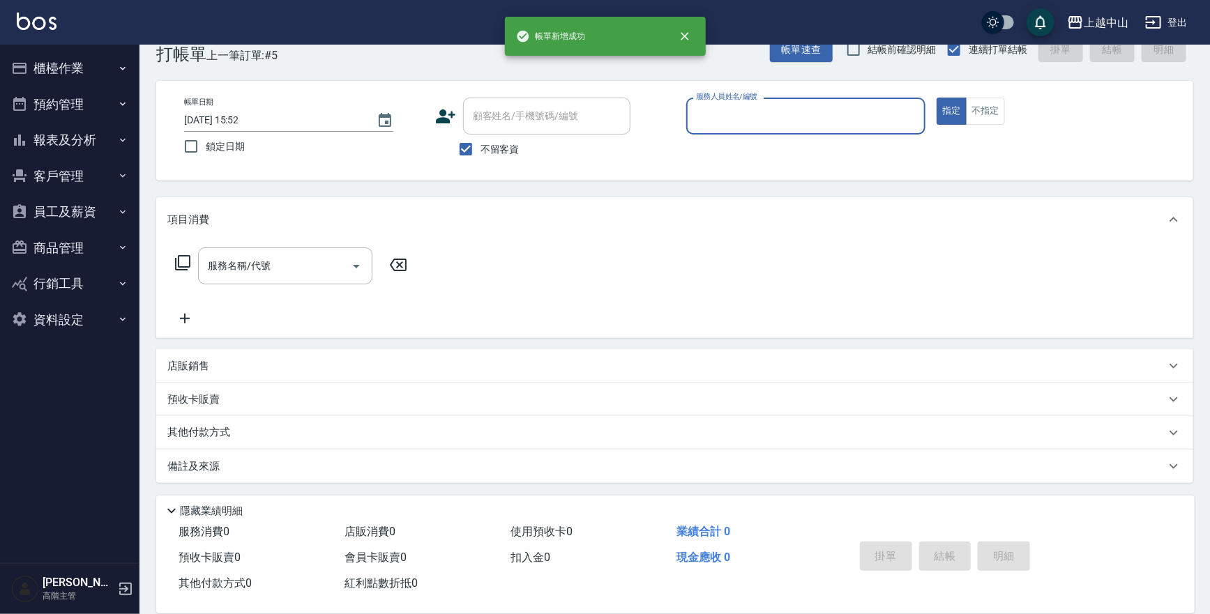
scroll to position [31, 0]
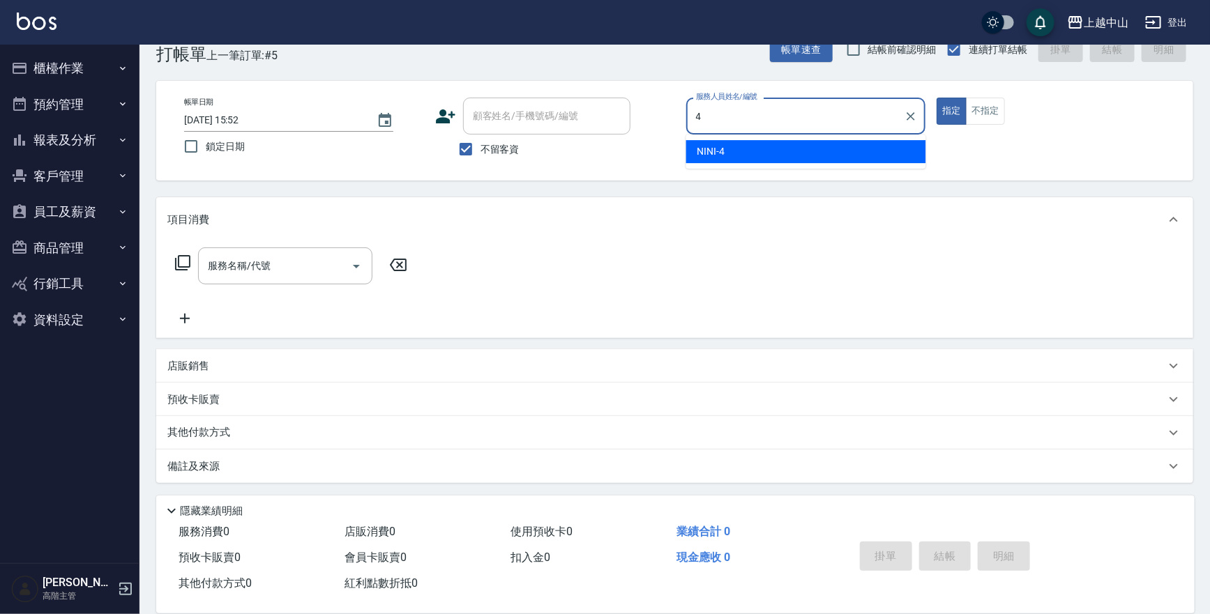
type input "NINI-4"
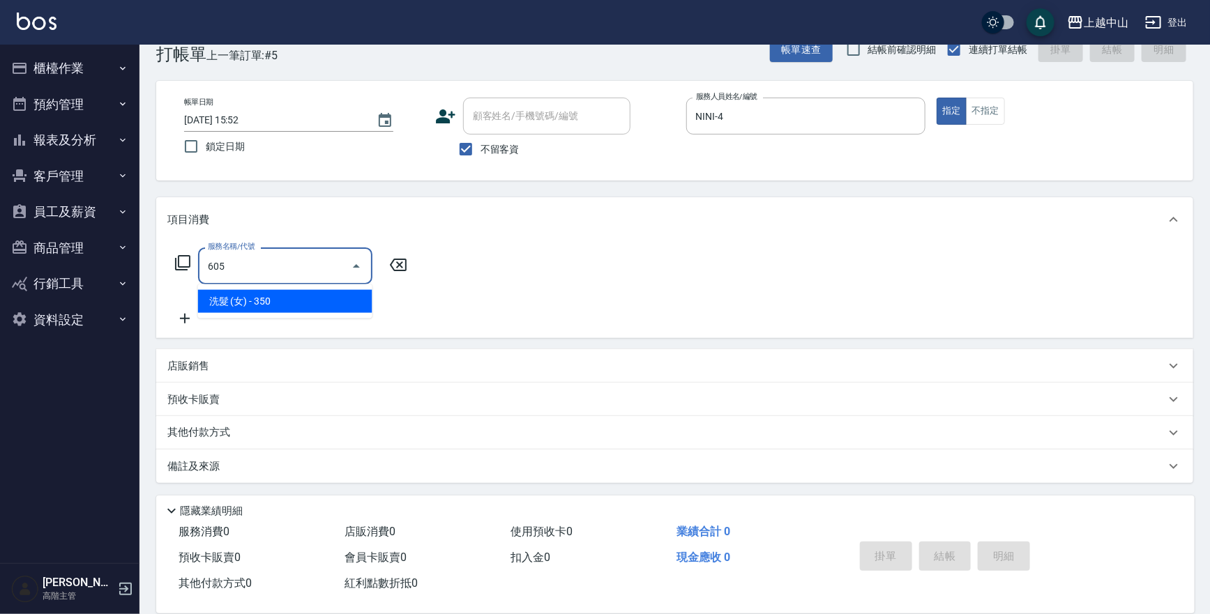
type input "洗髮 (女)(605)"
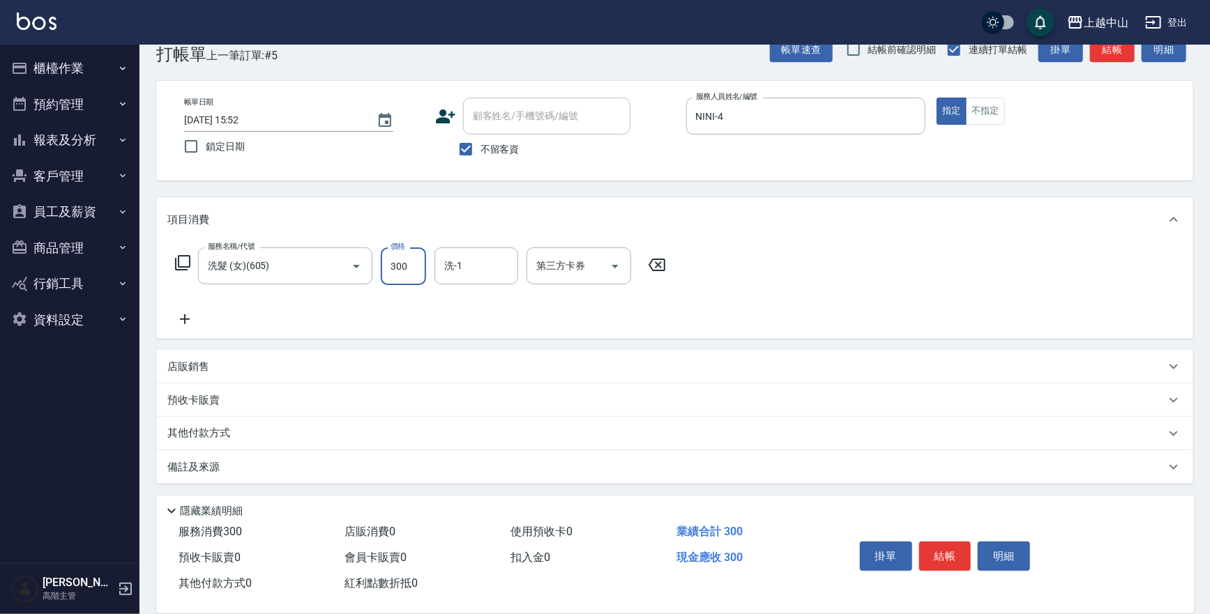
type input "300"
type input "立妍-33"
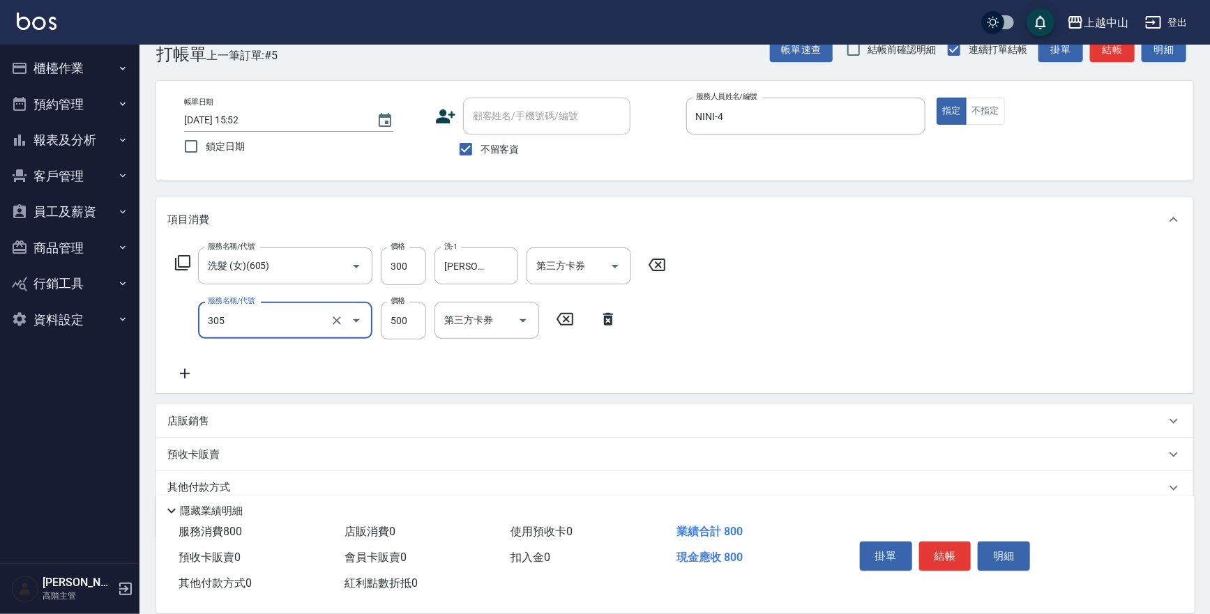
type input "剪髮(305)"
type input "400"
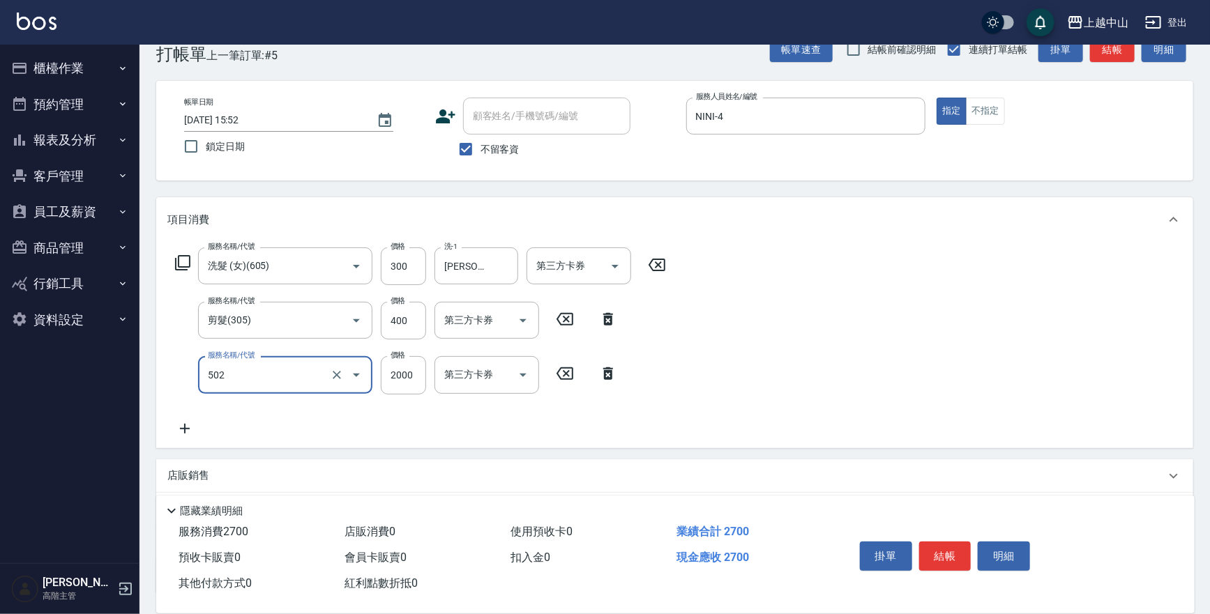
type input "染髮2000以上(502)"
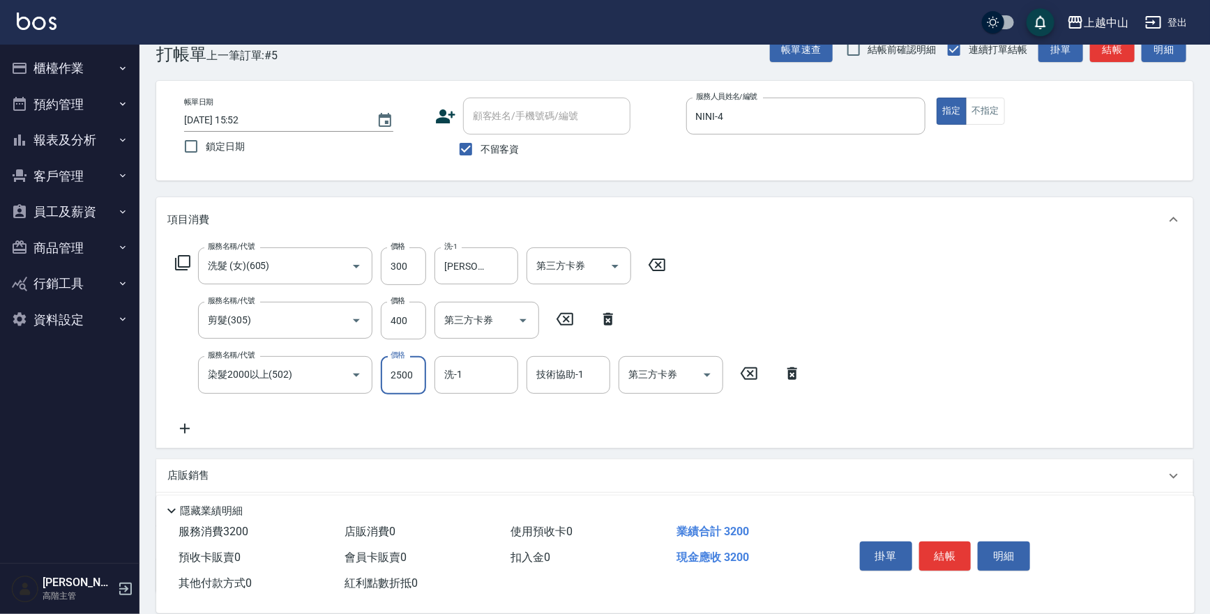
type input "2500"
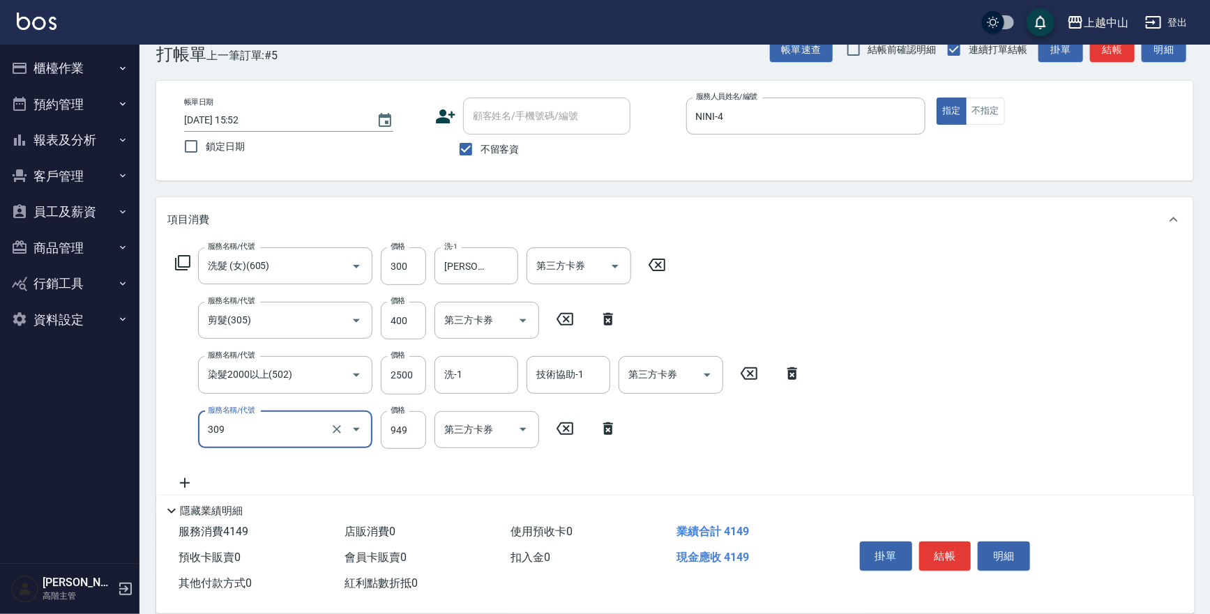
type input "森精萃舒壓調理髮浴(309)"
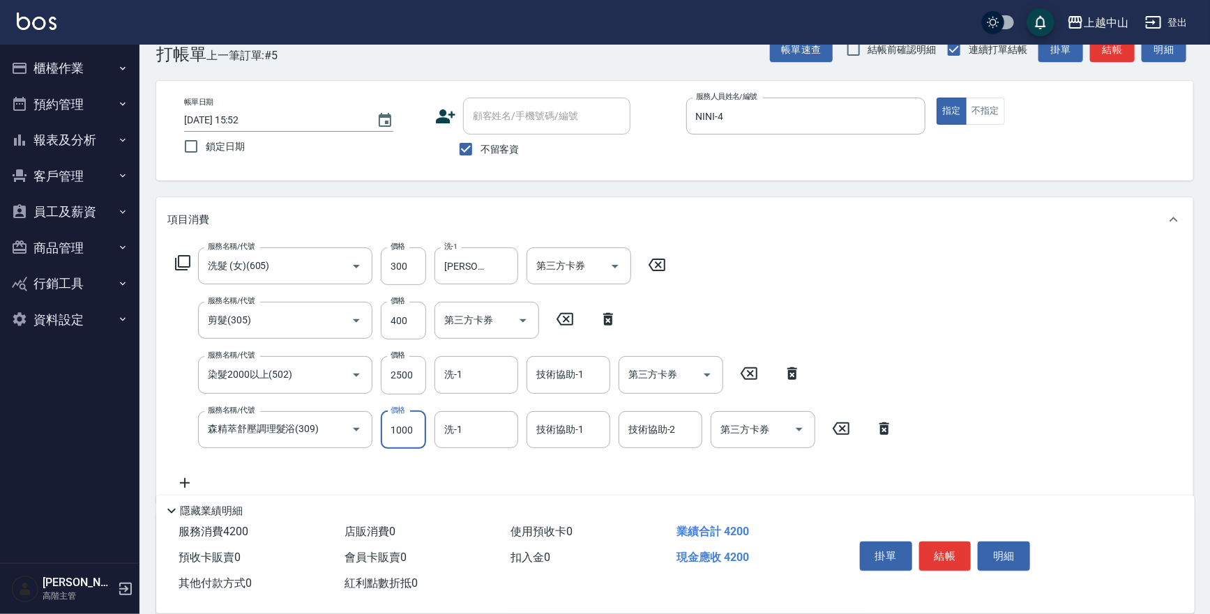
type input "1000"
type input "立妍-33"
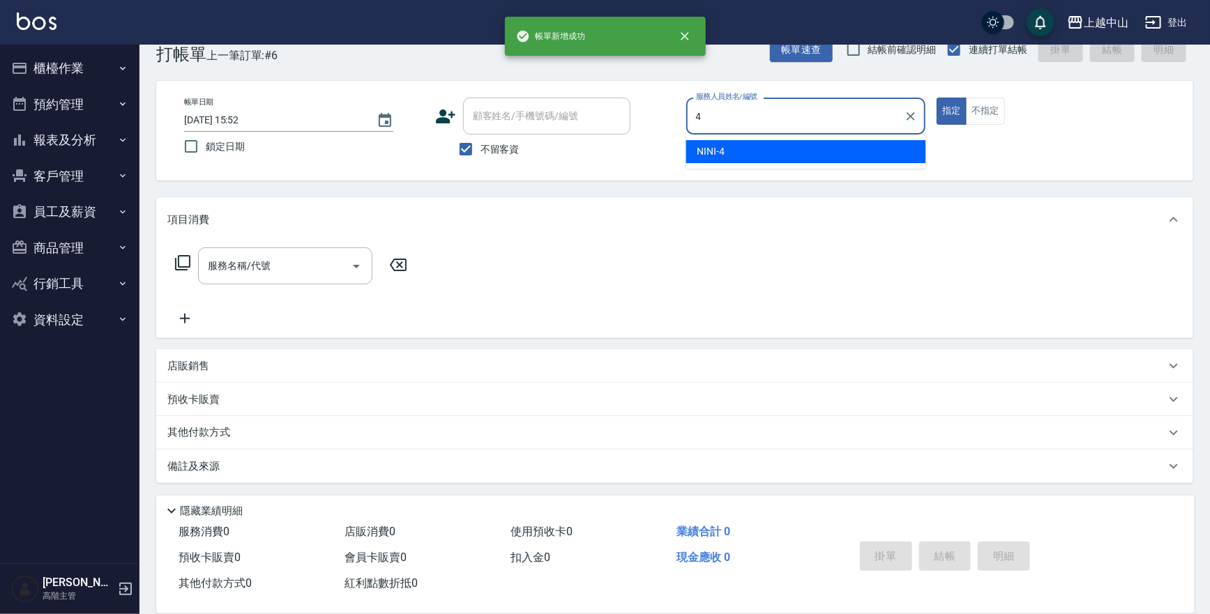
type input "NINI-4"
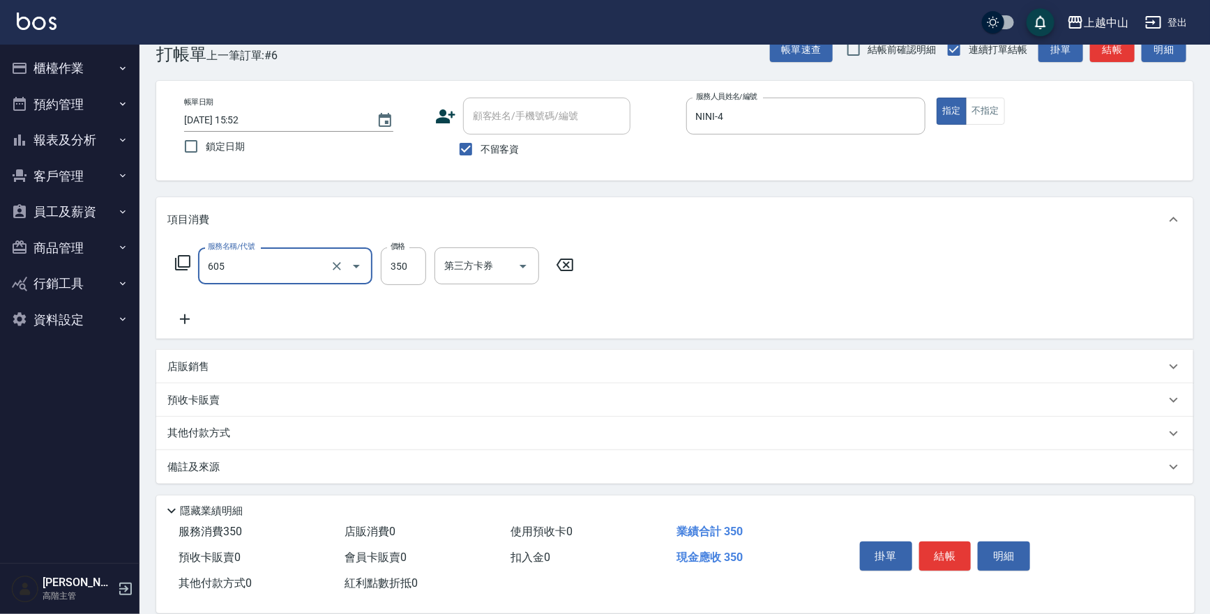
type input "洗髮 (女)(605)"
type input "400"
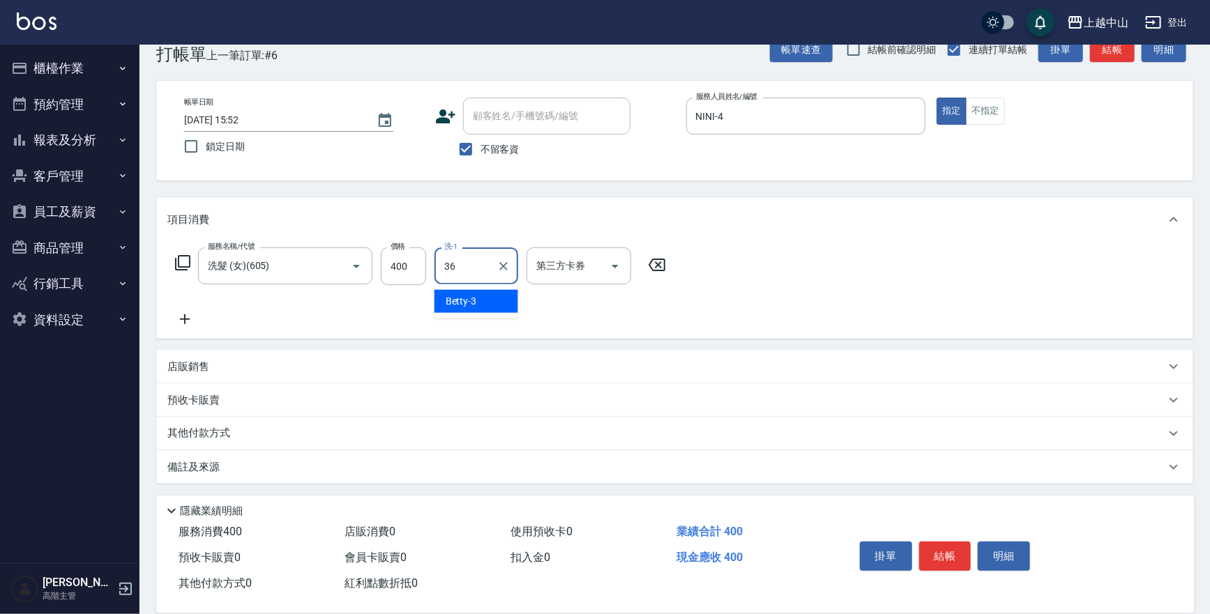
type input "薇慈-36"
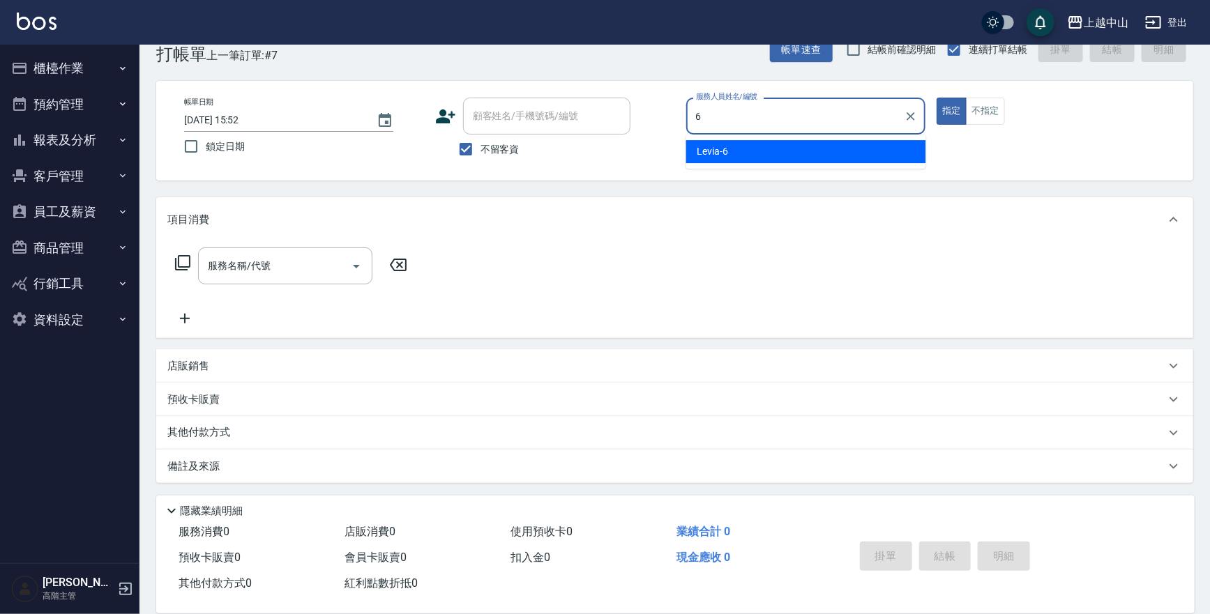
type input "Levia-6"
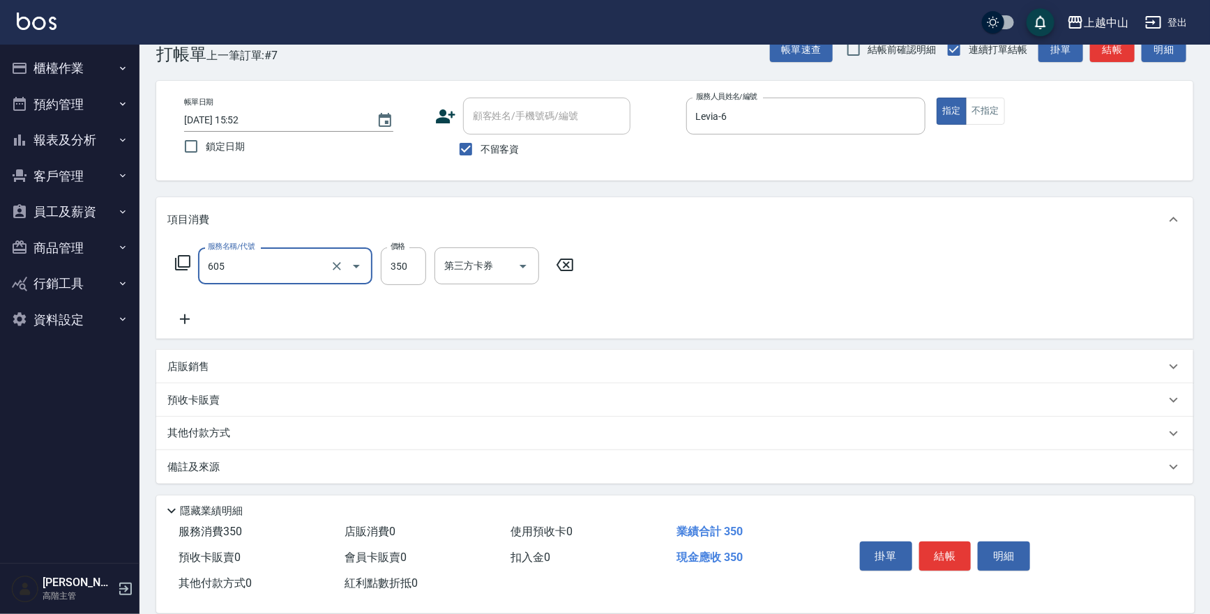
type input "洗髮 (女)(605)"
type input "170"
click at [653, 262] on icon at bounding box center [657, 265] width 35 height 17
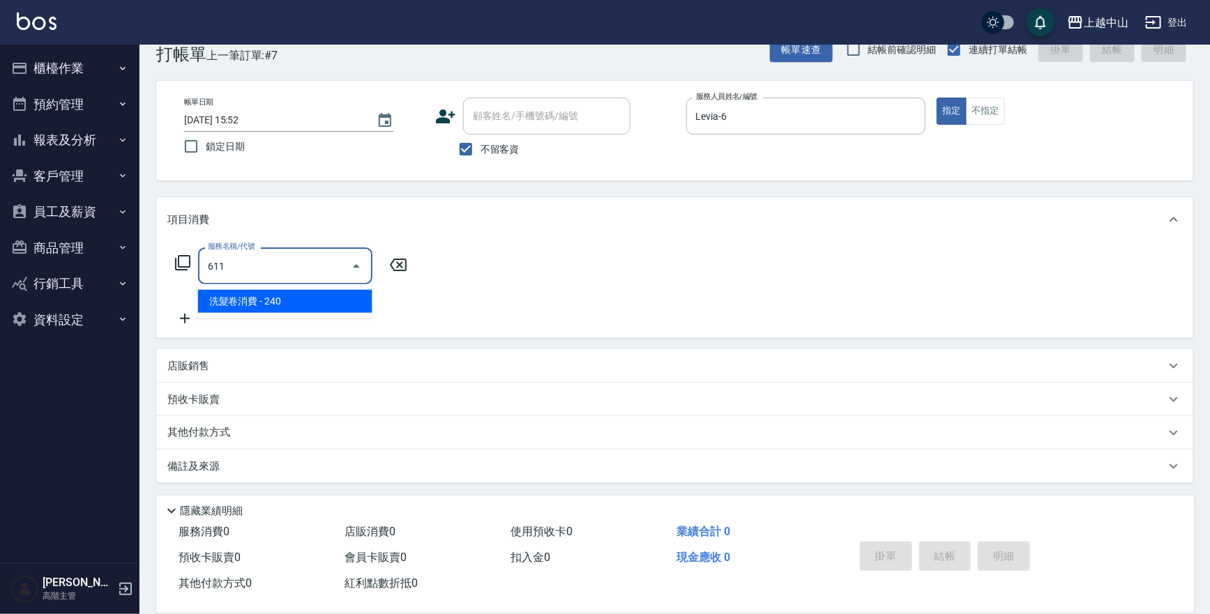
type input "洗髮卷消費(611)"
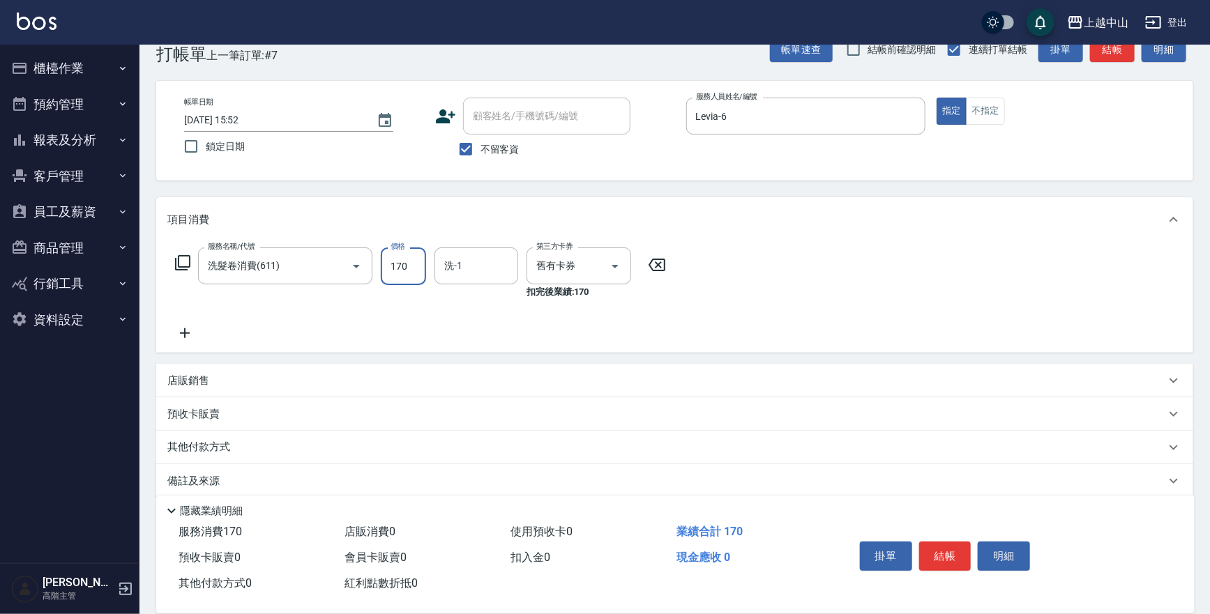
type input "170"
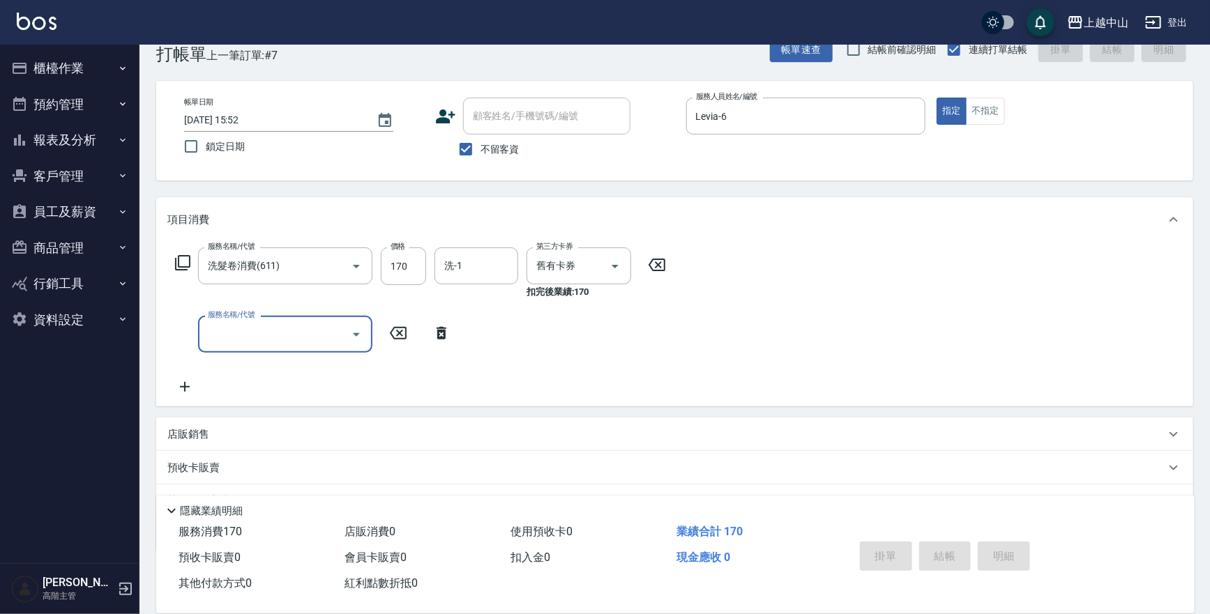
type input "[DATE] 15:53"
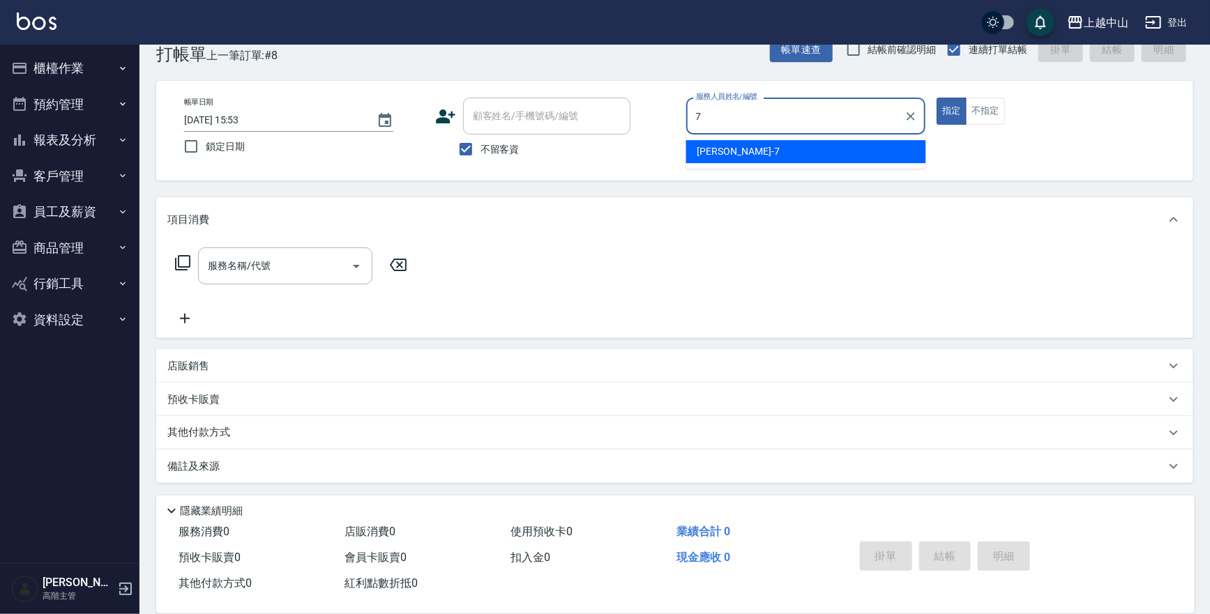
type input "Maggie-7"
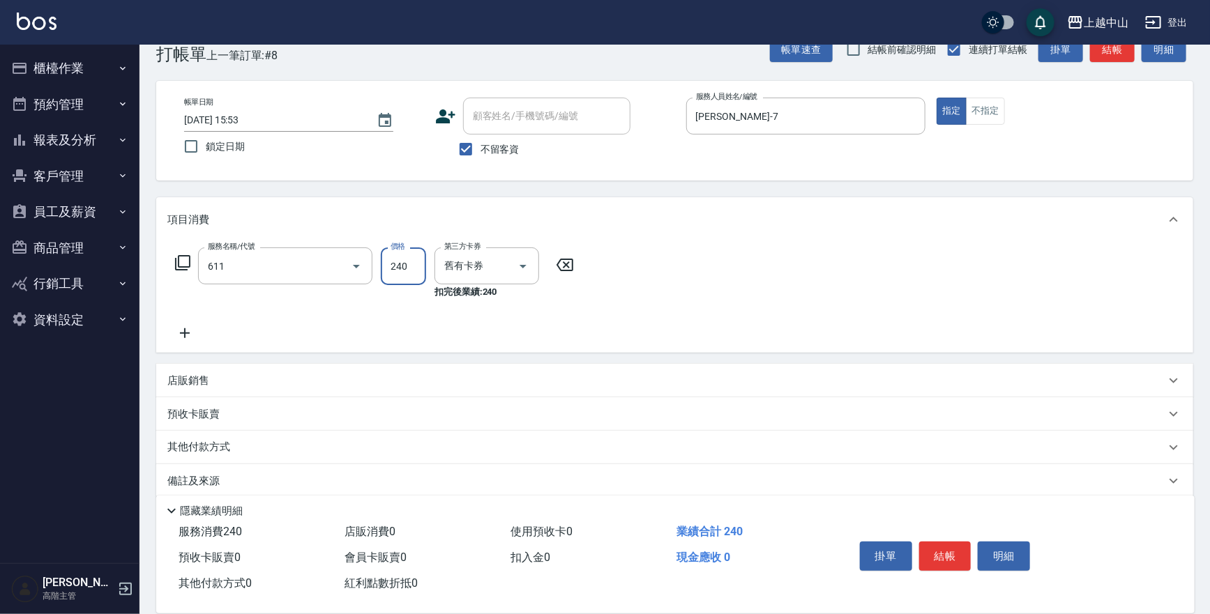
type input "洗髮卷消費(611)"
type input "300"
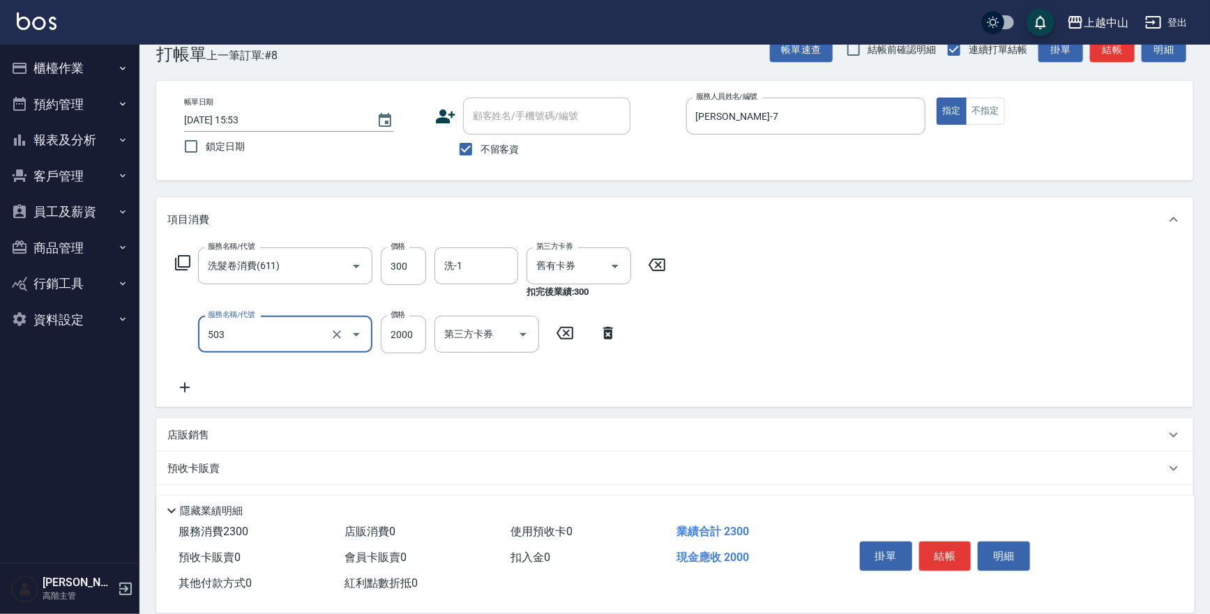
type input "染髮2000以下(503)"
type input "1000"
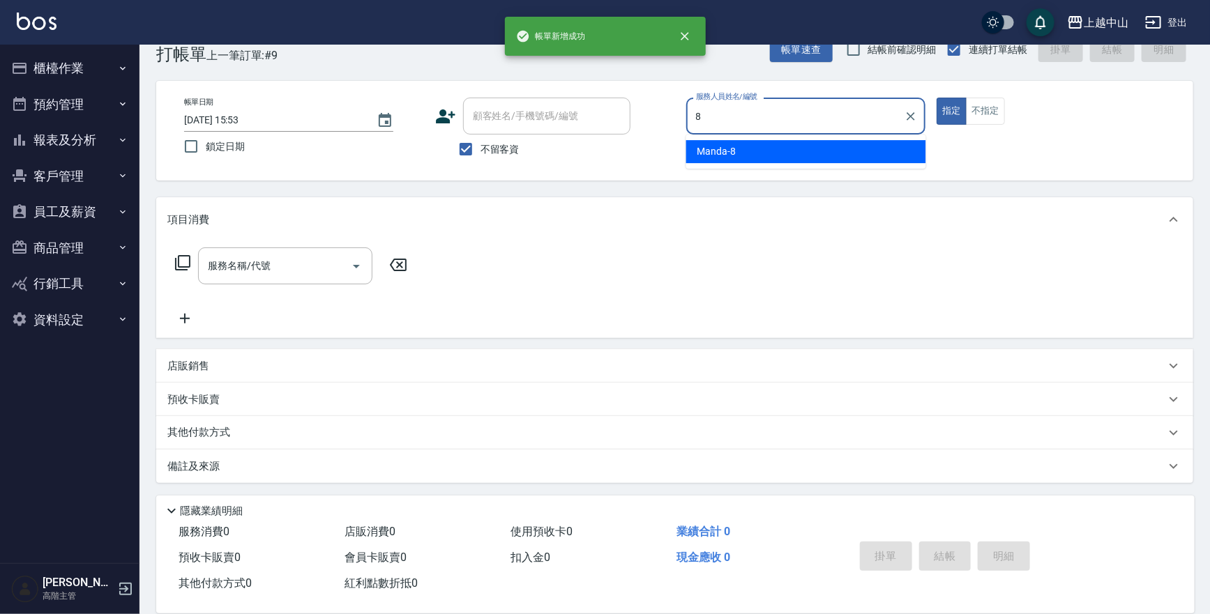
type input "Manda-8"
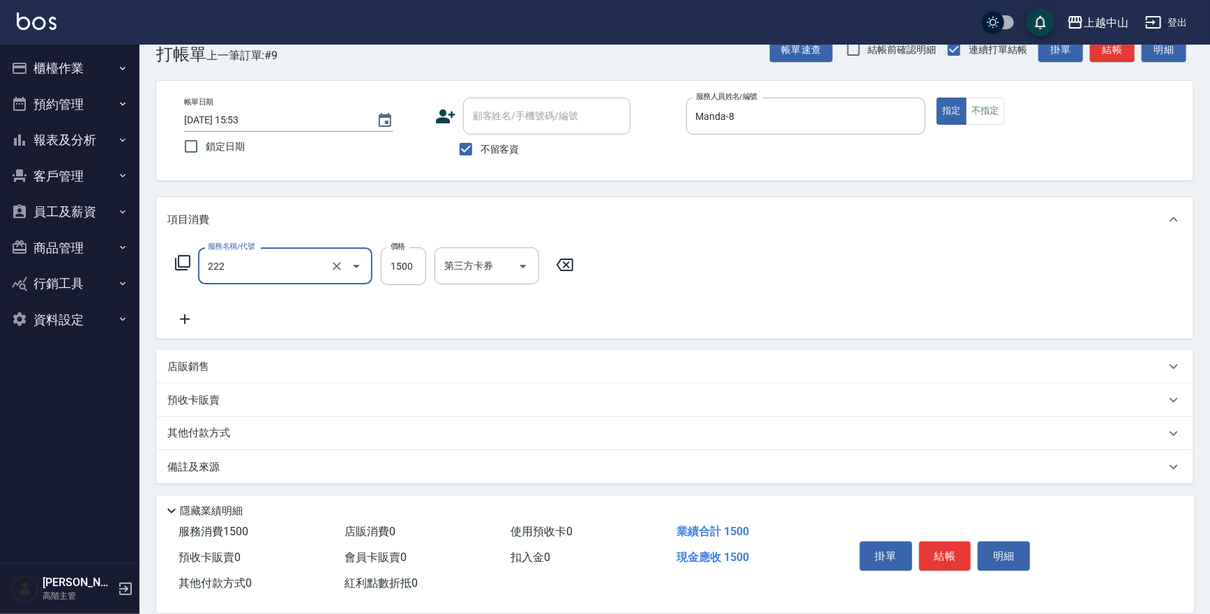
type input "燙髮自備1500以上(222)"
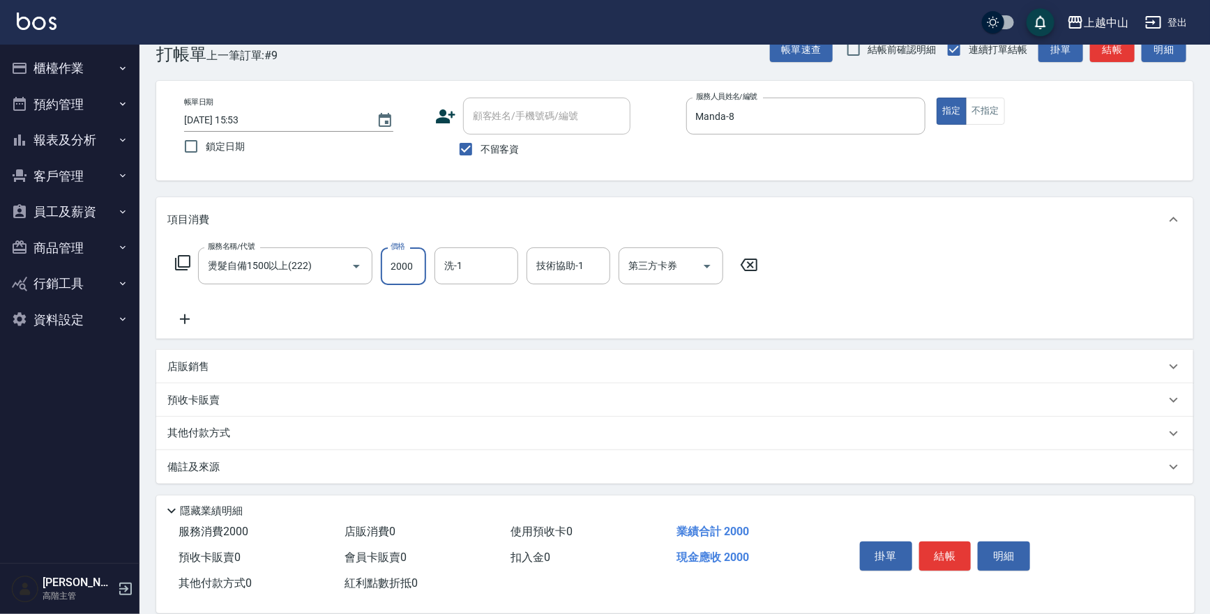
type input "2000"
type input "薇慈-36"
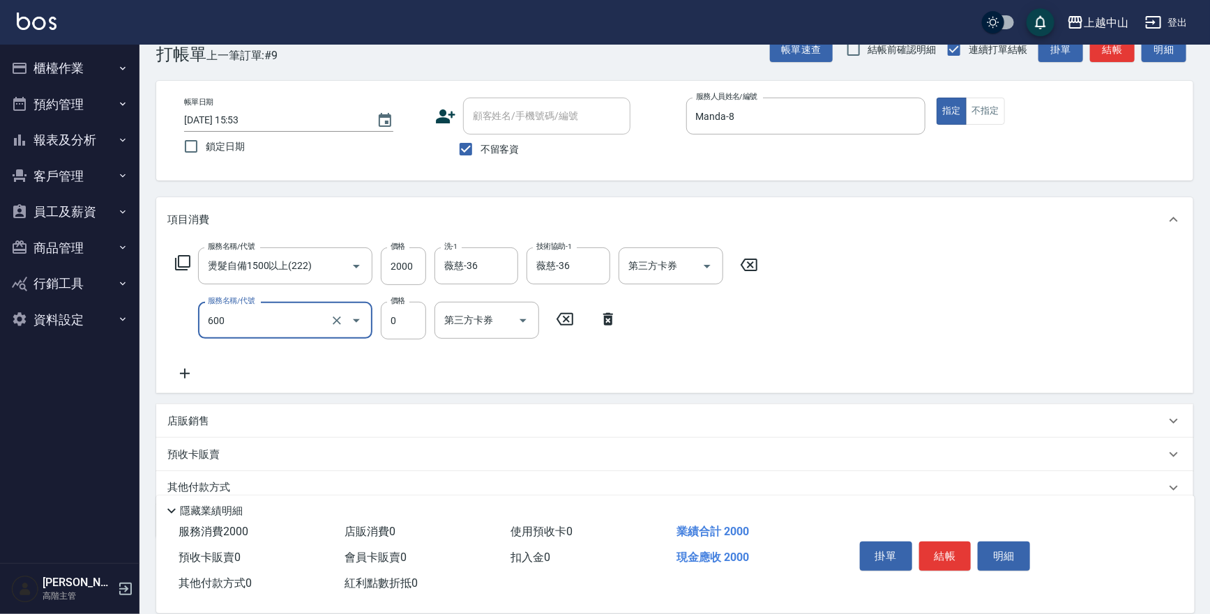
type input "洗髮(免費)(600)"
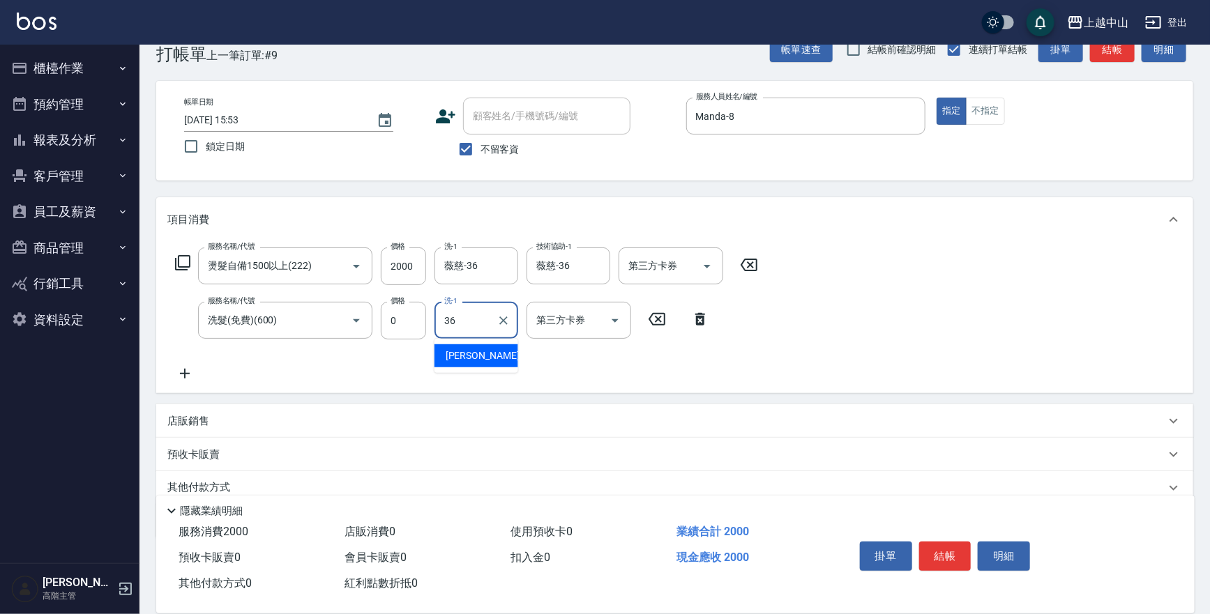
type input "薇慈-36"
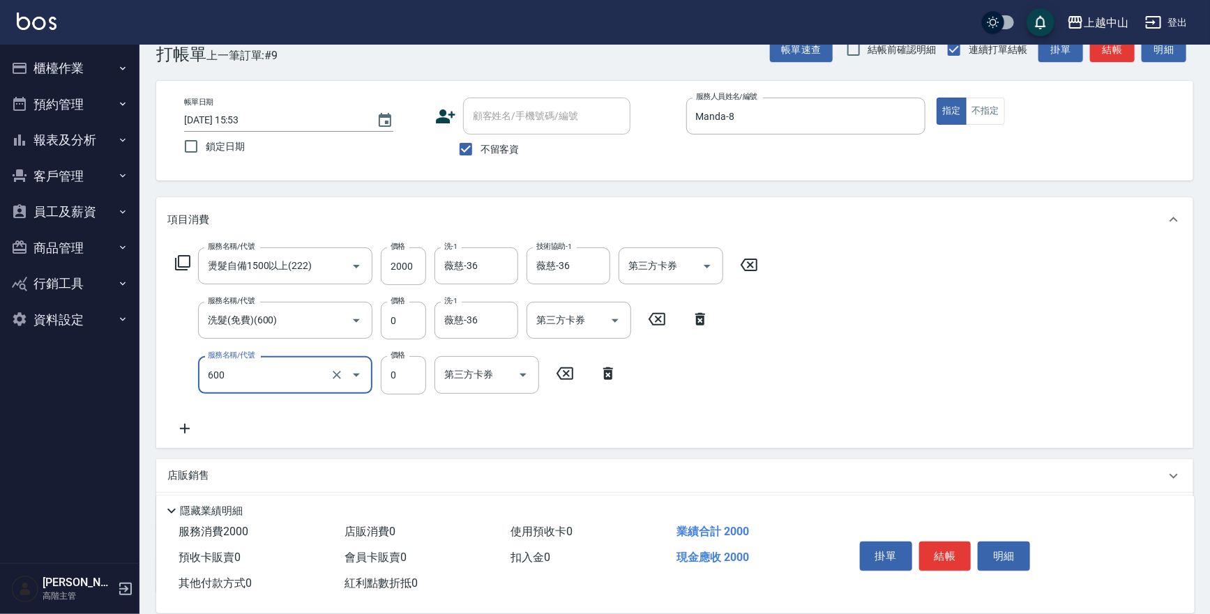
type input "洗髮(免費)(600)"
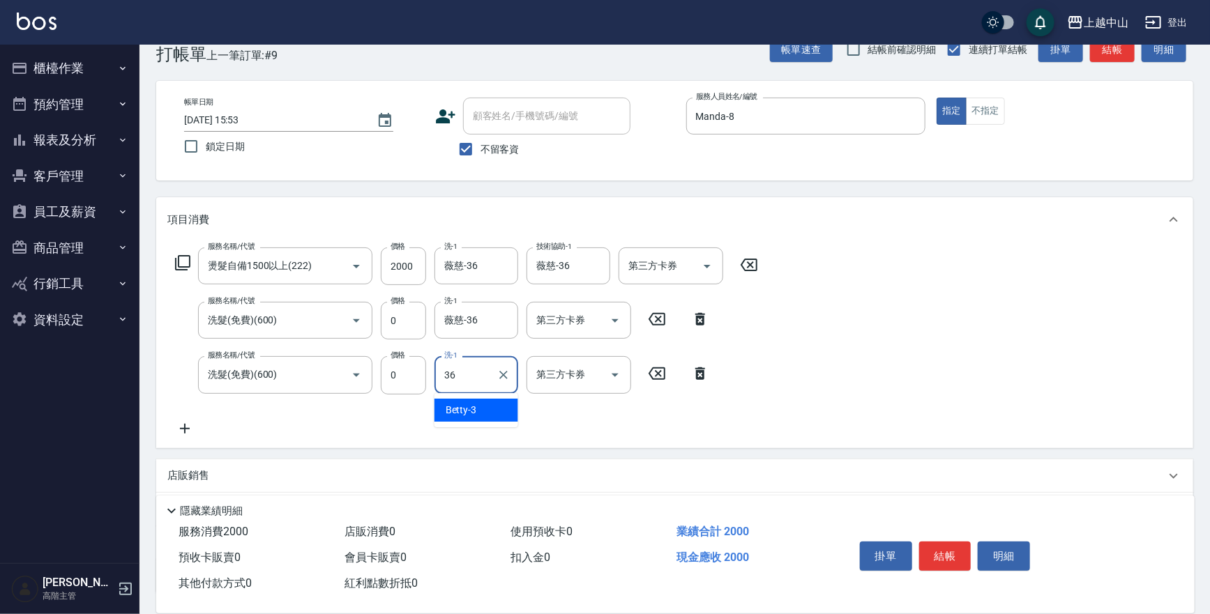
type input "薇慈-36"
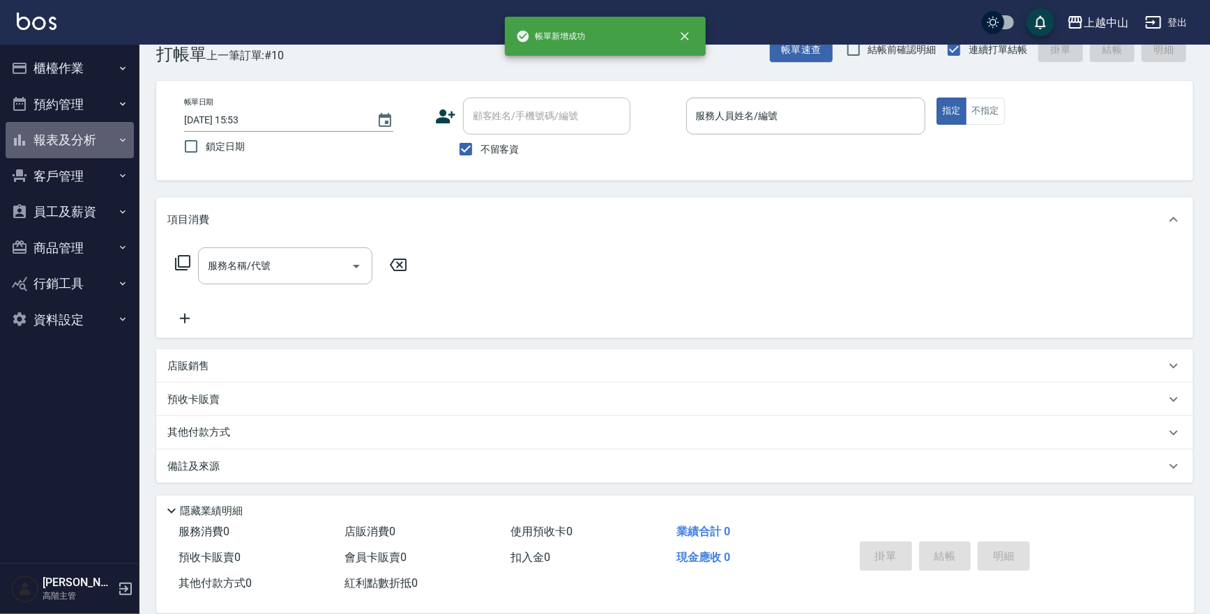
click at [100, 146] on button "報表及分析" at bounding box center [70, 140] width 128 height 36
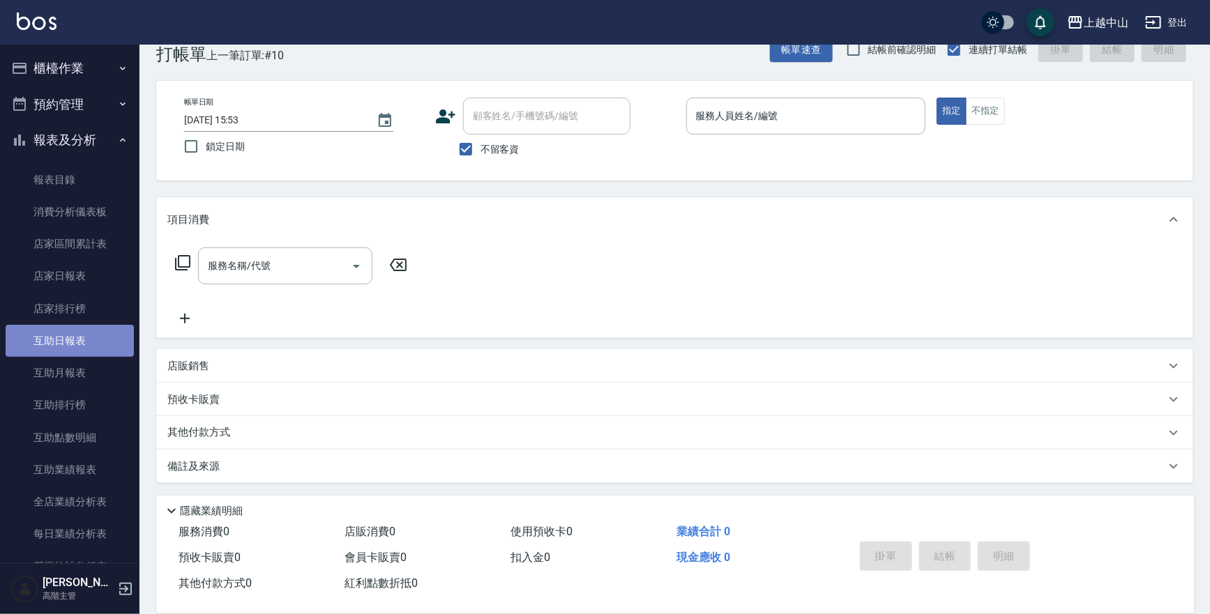
click at [83, 356] on link "互助日報表" at bounding box center [70, 341] width 128 height 32
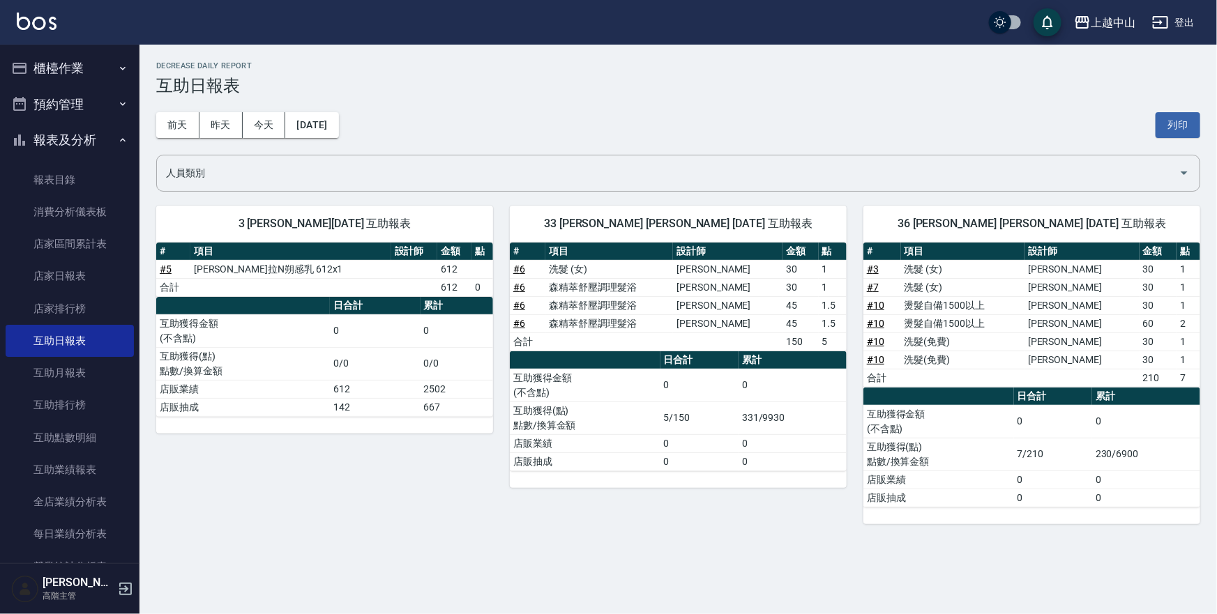
click at [873, 356] on link "# 10" at bounding box center [875, 359] width 17 height 11
click at [77, 292] on link "店家日報表" at bounding box center [70, 276] width 128 height 32
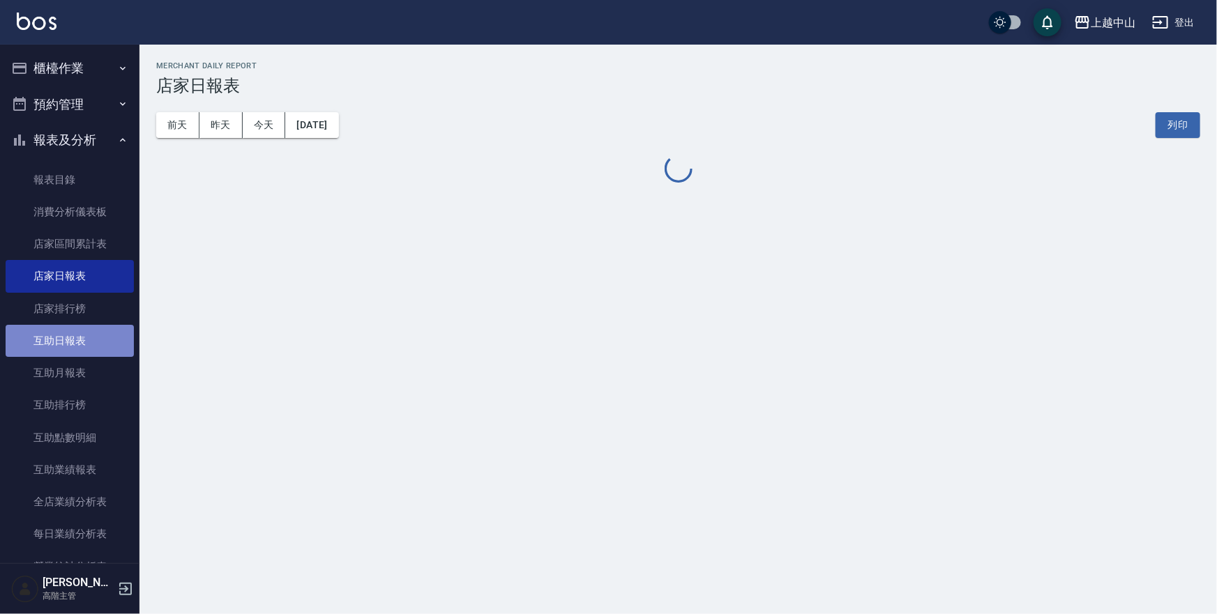
click at [85, 327] on link "互助日報表" at bounding box center [70, 341] width 128 height 32
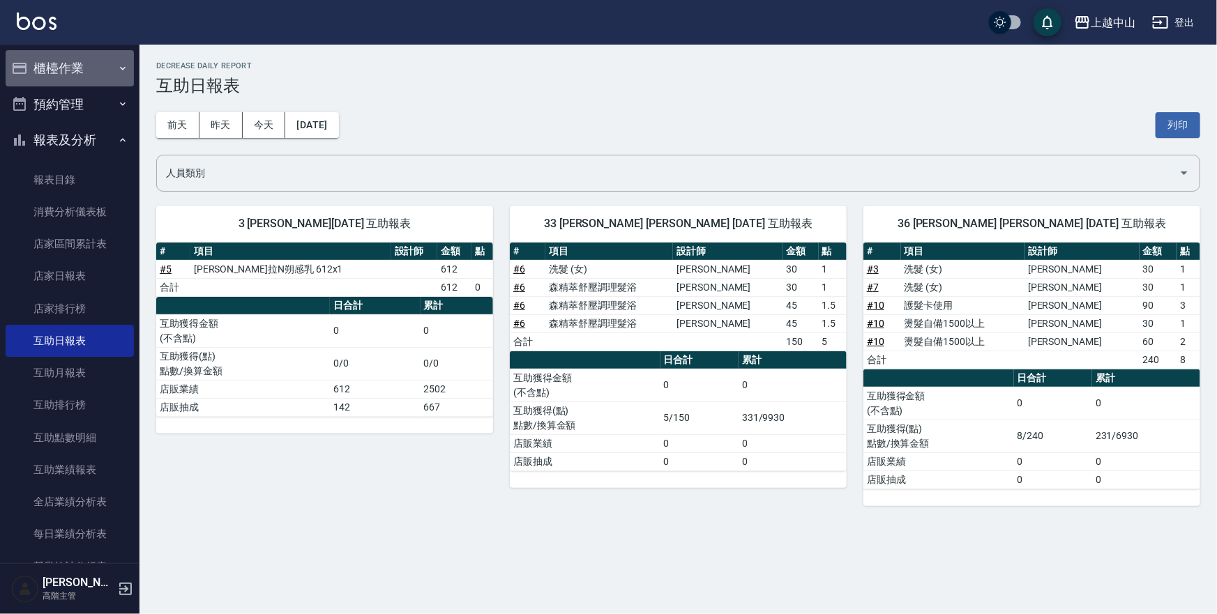
click at [79, 67] on button "櫃檯作業" at bounding box center [70, 68] width 128 height 36
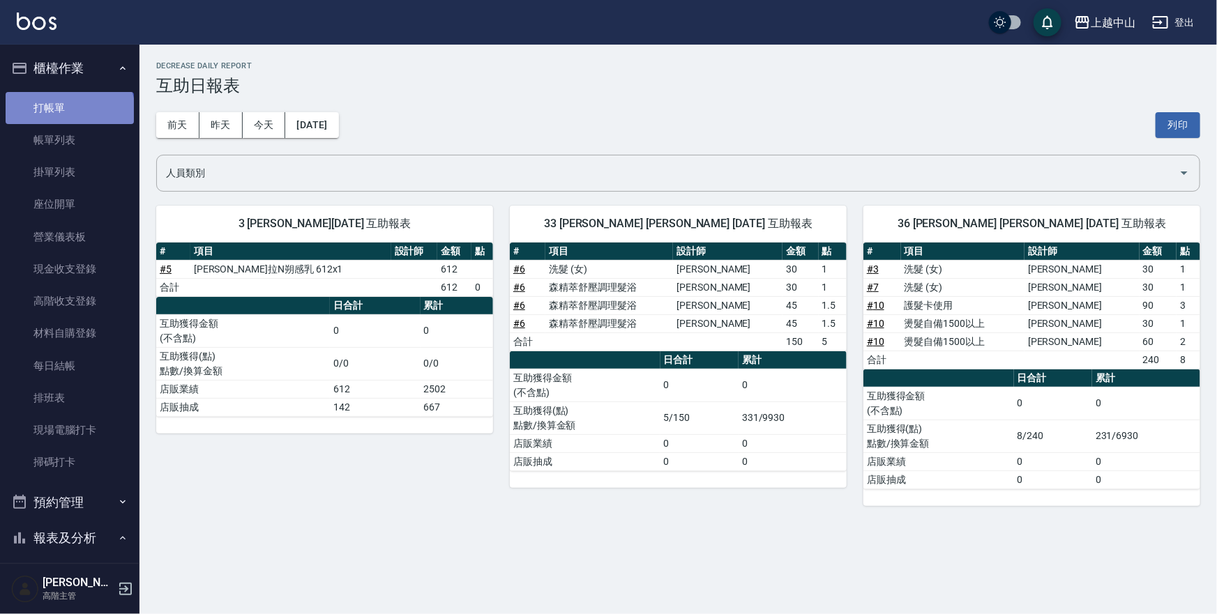
click at [68, 112] on link "打帳單" at bounding box center [70, 108] width 128 height 32
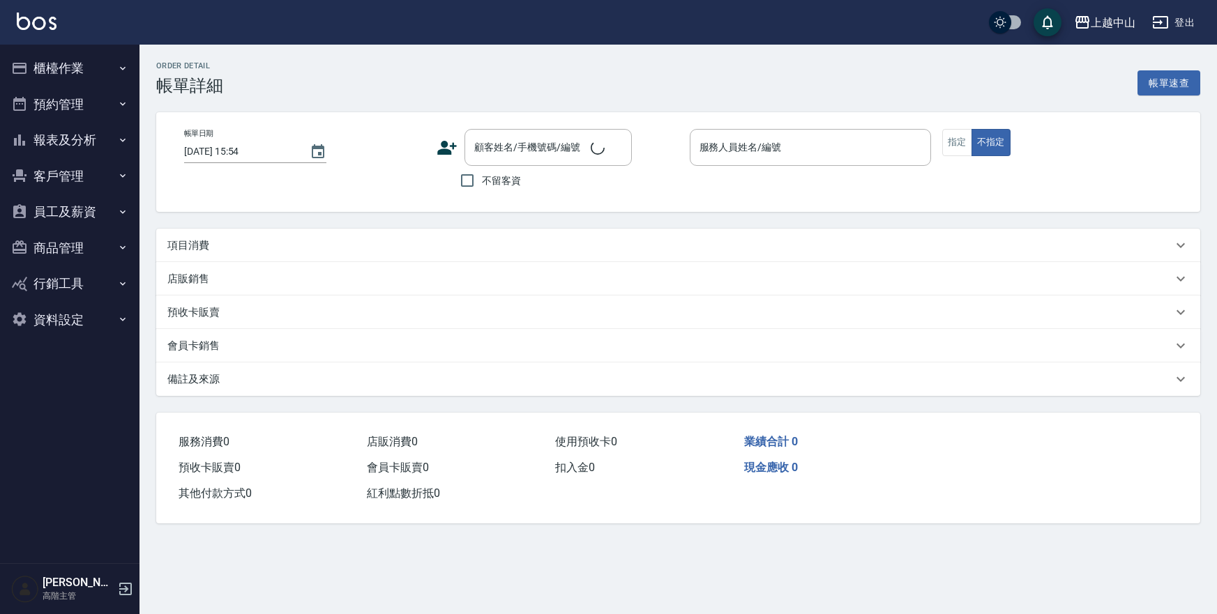
type input "[DATE] 15:53"
checkbox input "true"
type input "Manda-8"
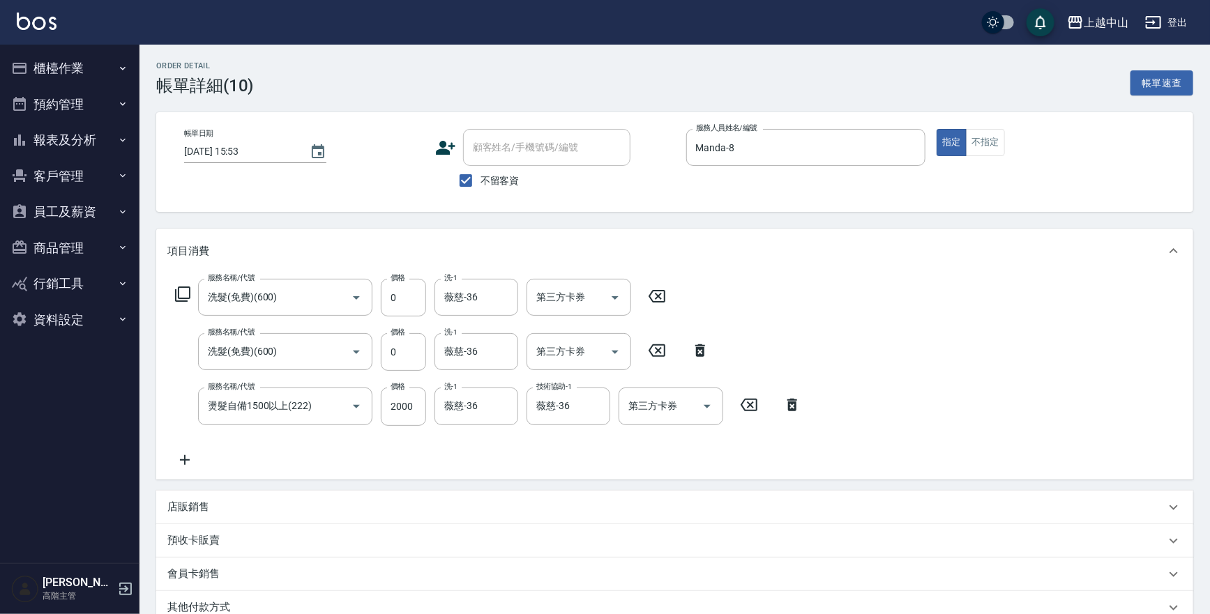
type input "洗髮(免費)(600)"
type input "燙髮自備1500以上(222)"
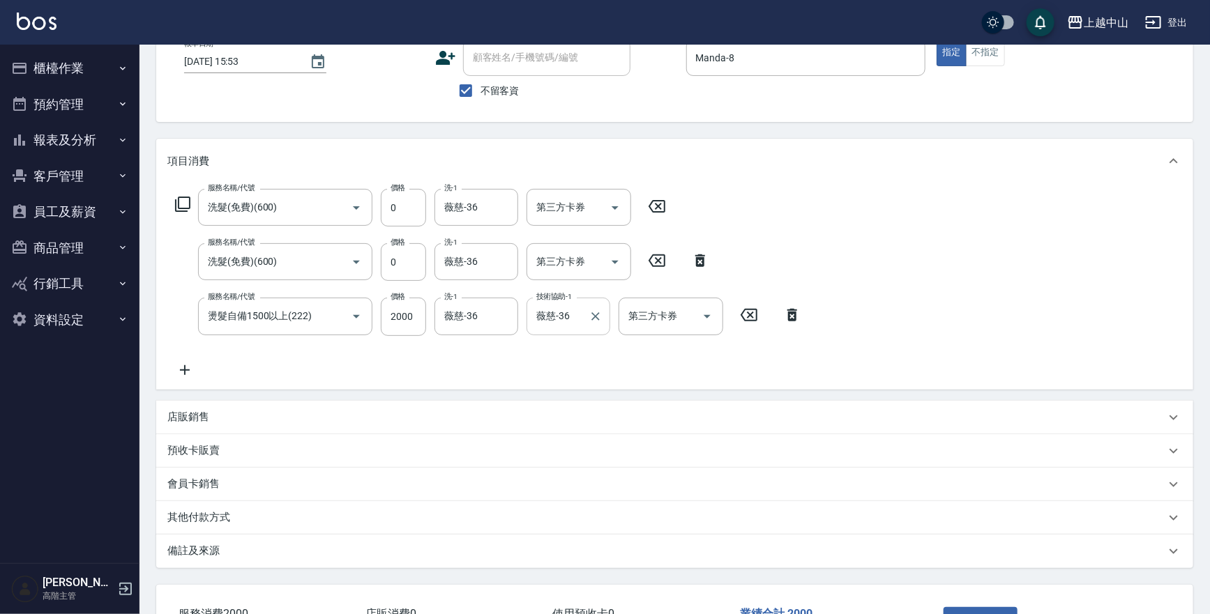
scroll to position [118, 0]
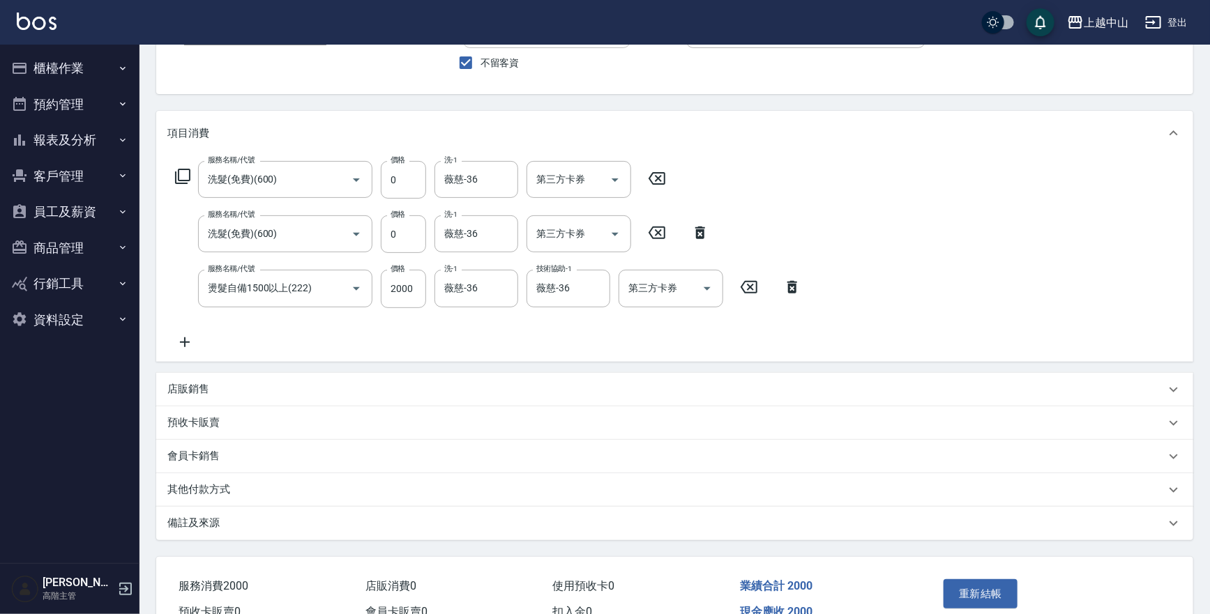
drag, startPoint x: 704, startPoint y: 231, endPoint x: 660, endPoint y: 204, distance: 50.7
click at [703, 231] on icon at bounding box center [700, 233] width 10 height 13
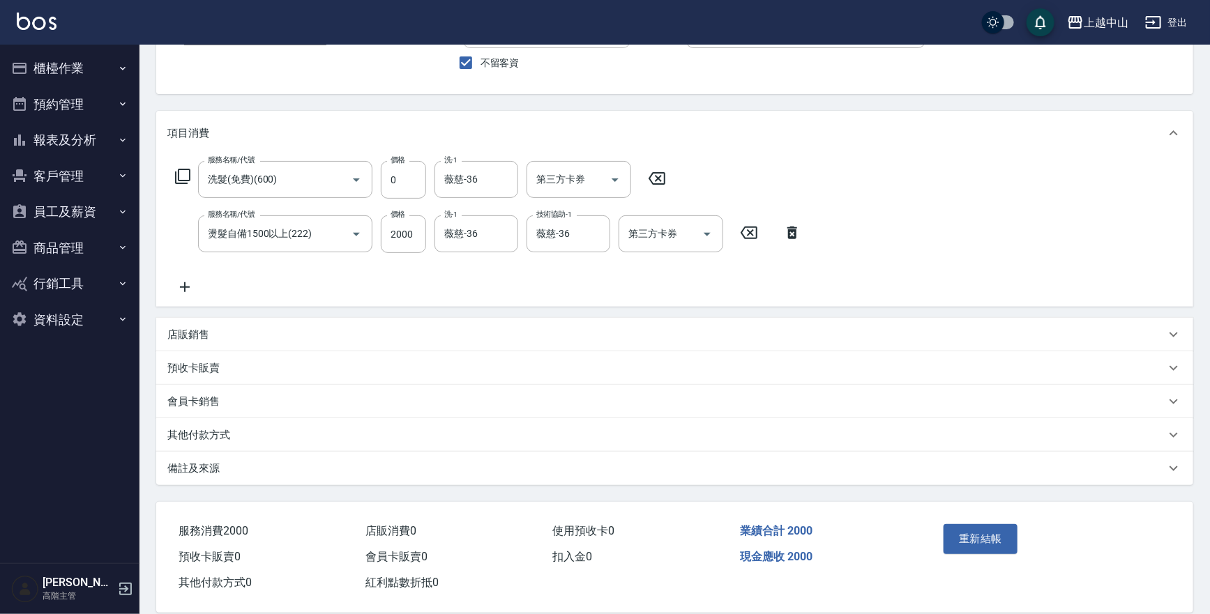
click at [647, 179] on icon at bounding box center [657, 178] width 35 height 17
click at [186, 294] on icon at bounding box center [184, 286] width 35 height 17
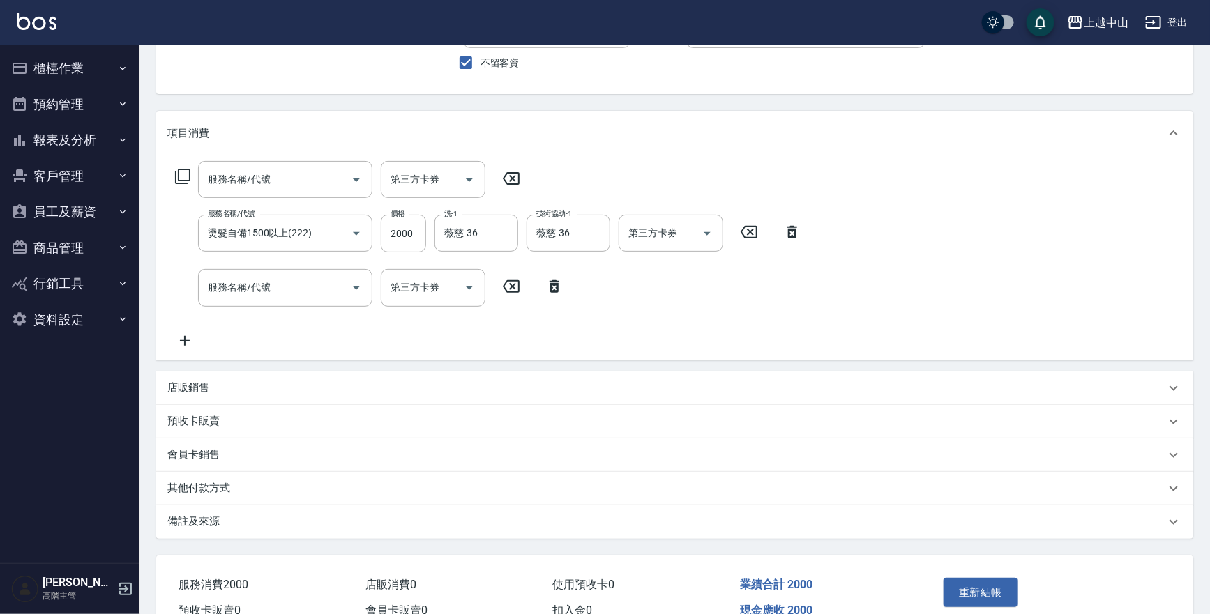
click at [562, 286] on icon at bounding box center [554, 286] width 35 height 17
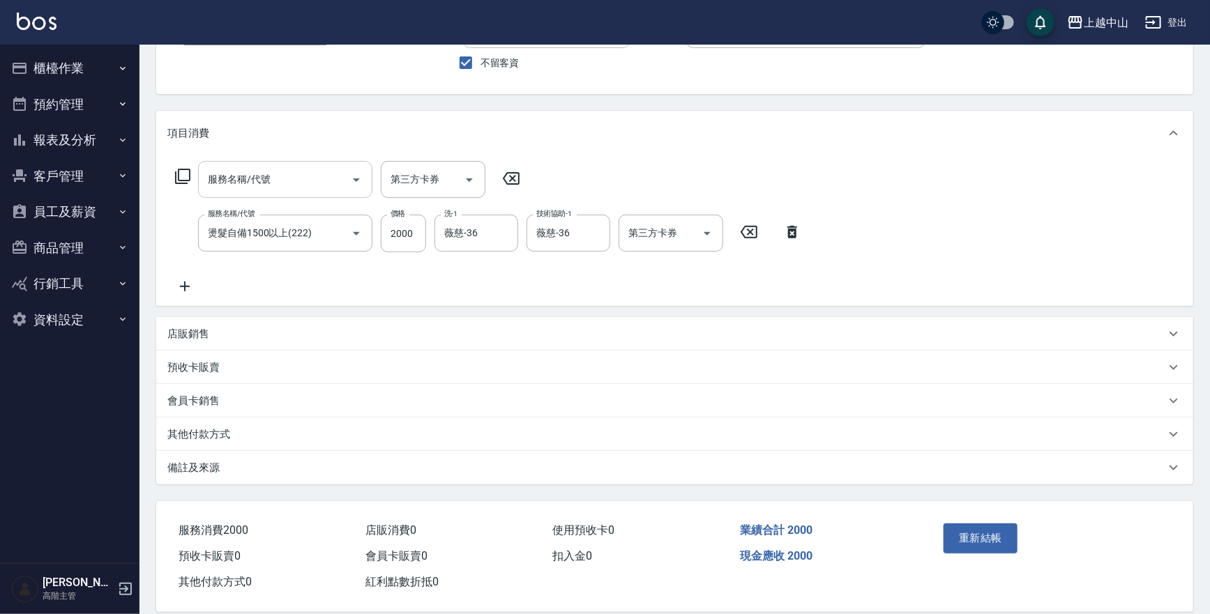
click at [318, 175] on input "服務名稱/代號" at bounding box center [274, 179] width 141 height 24
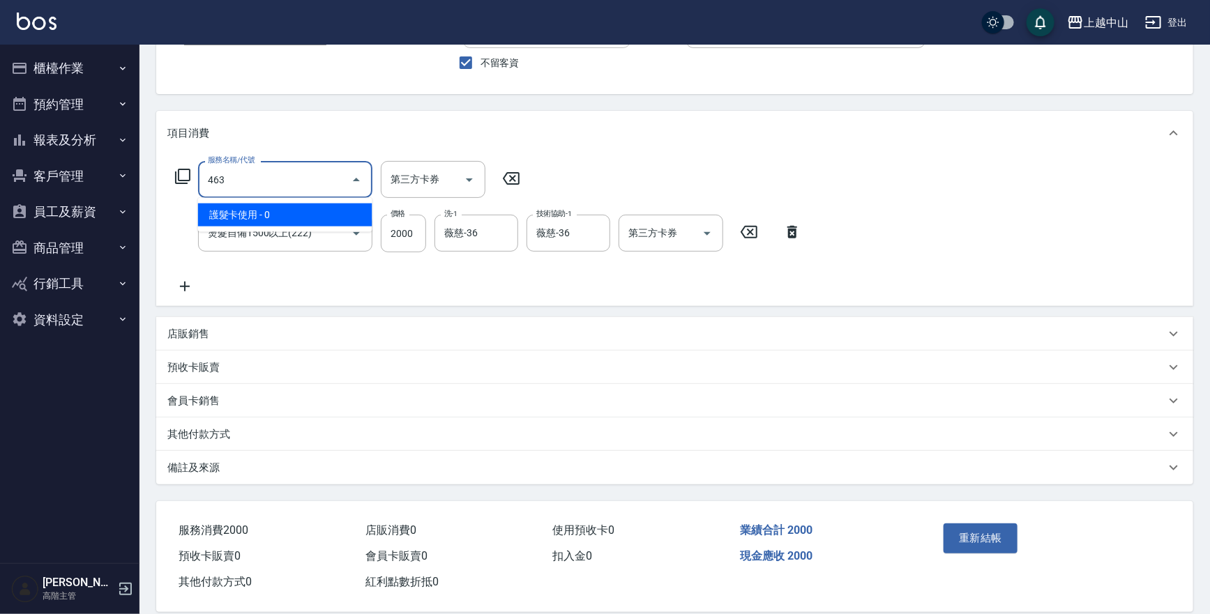
type input "護髮卡使用(463)"
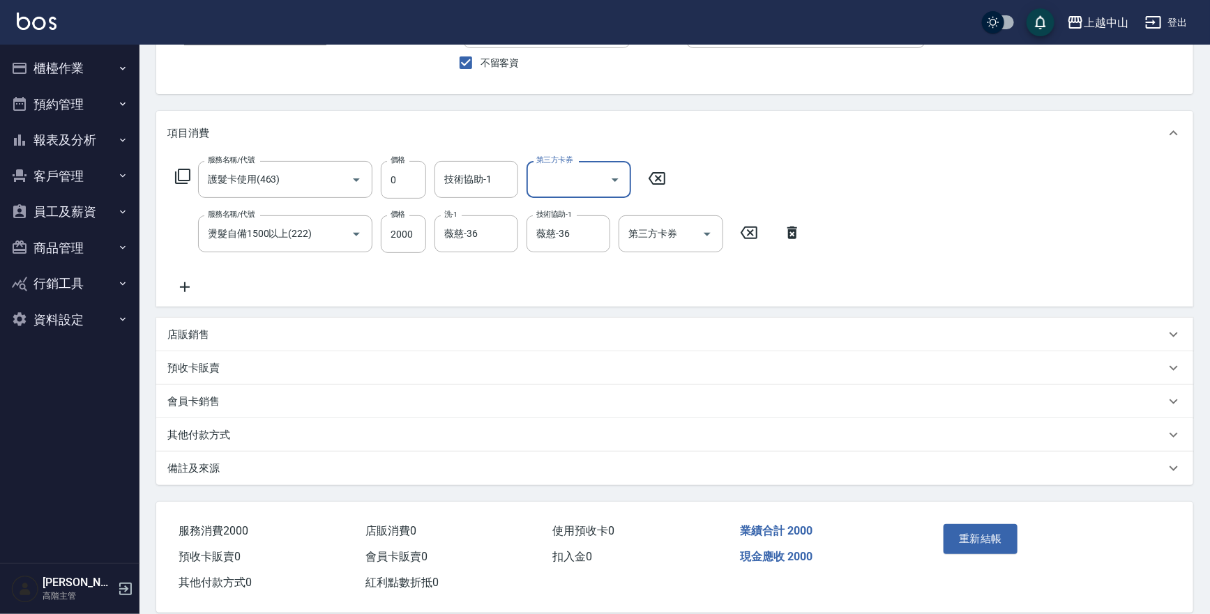
click at [456, 180] on div "技術協助-1 技術協助-1" at bounding box center [477, 179] width 84 height 37
type input "薇慈-36"
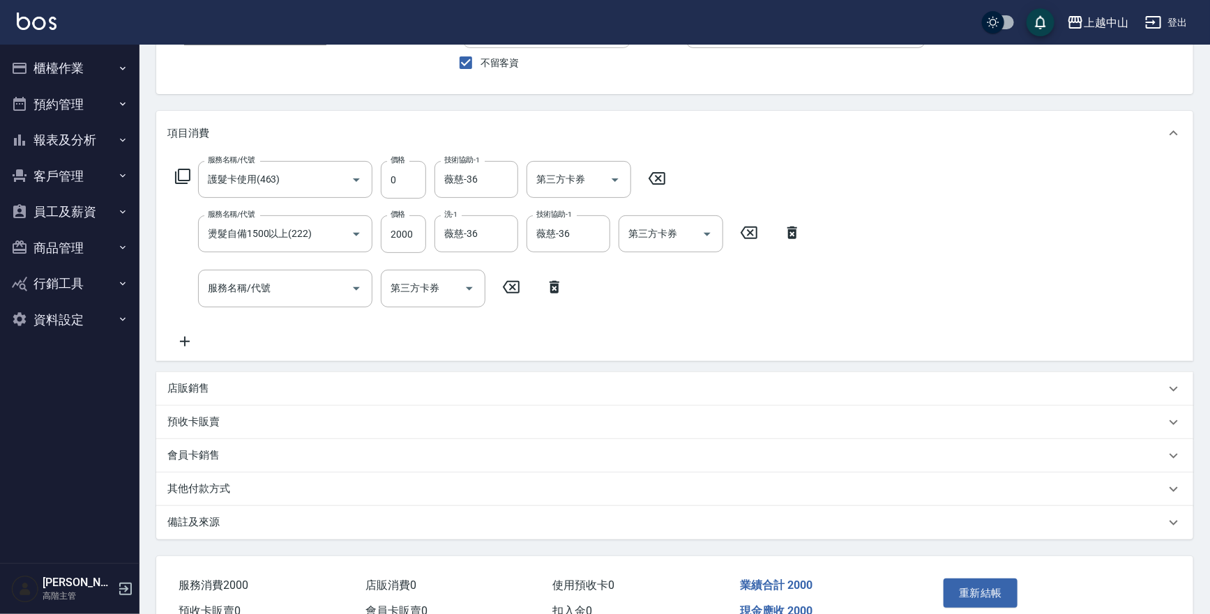
click at [559, 289] on icon at bounding box center [554, 287] width 35 height 17
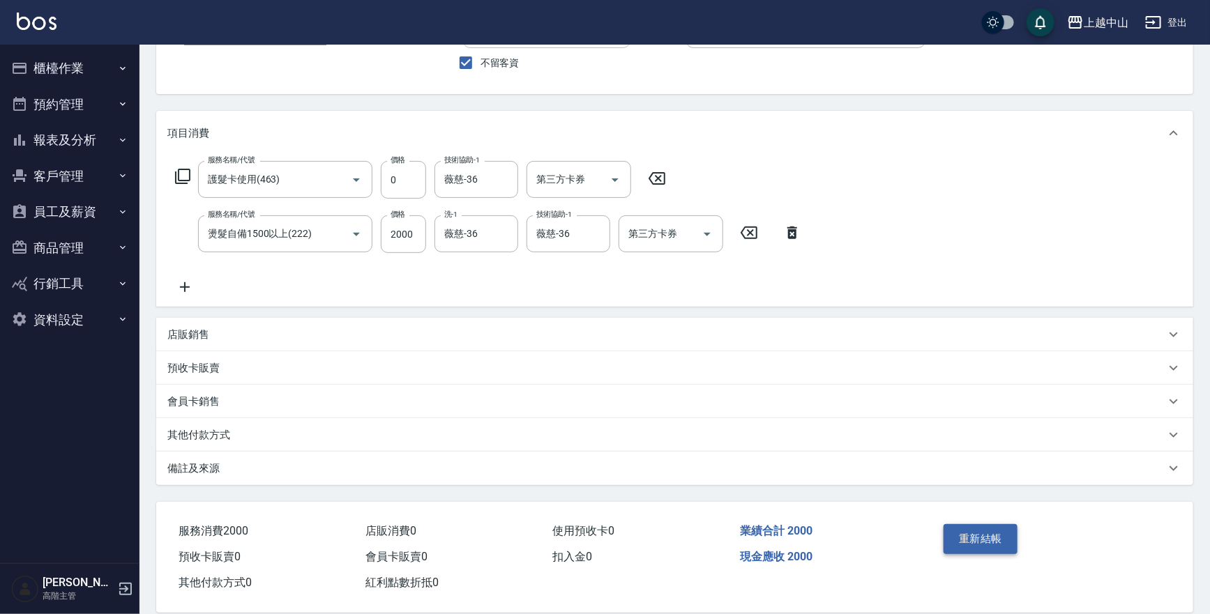
click at [974, 538] on button "重新結帳" at bounding box center [981, 538] width 74 height 29
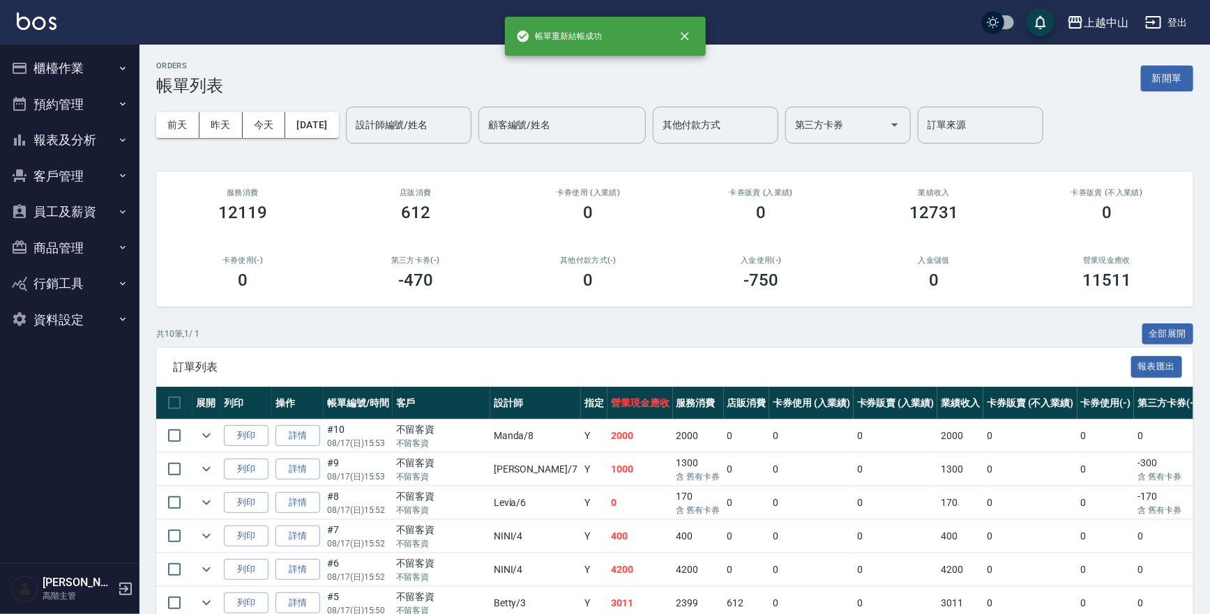
click at [107, 139] on button "報表及分析" at bounding box center [70, 140] width 128 height 36
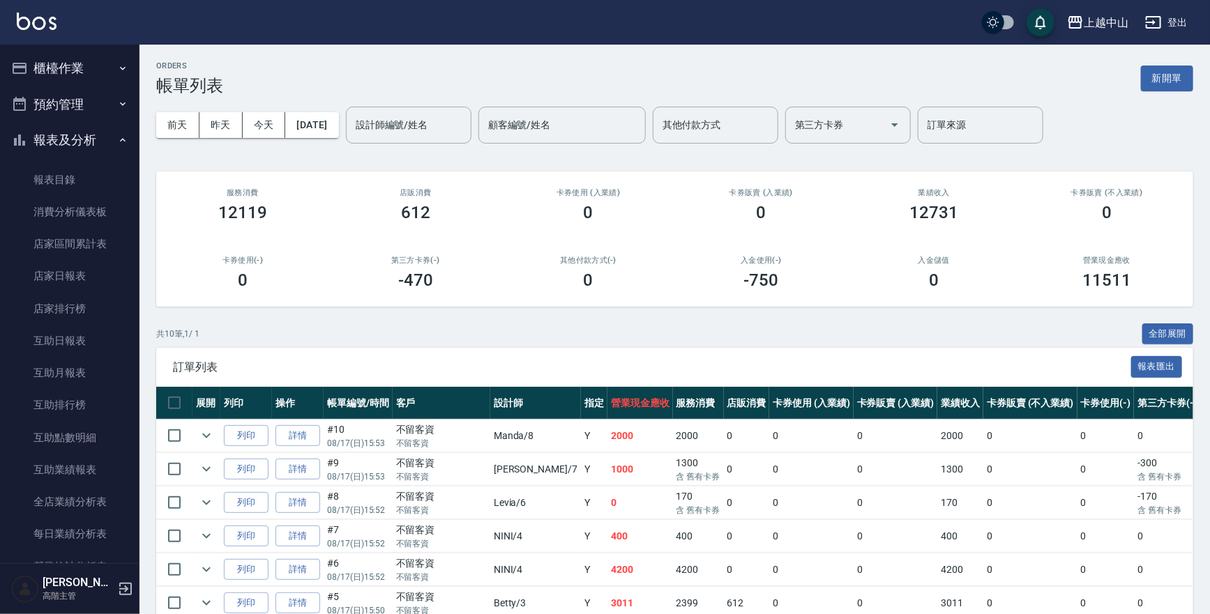
click at [98, 143] on button "報表及分析" at bounding box center [70, 140] width 128 height 36
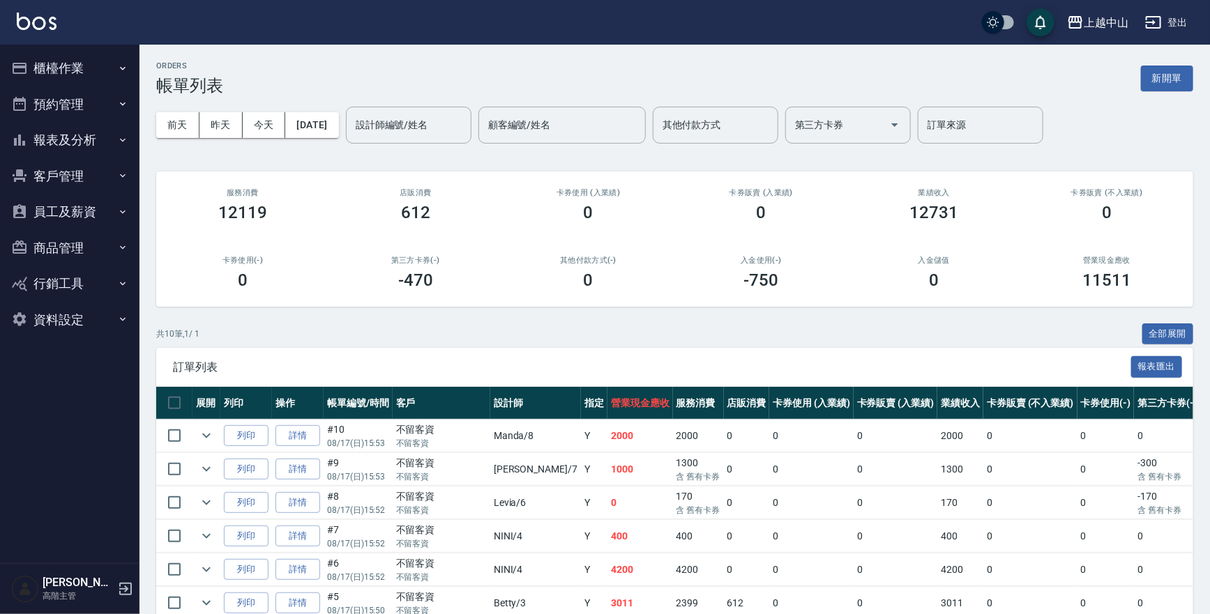
click at [85, 71] on button "櫃檯作業" at bounding box center [70, 68] width 128 height 36
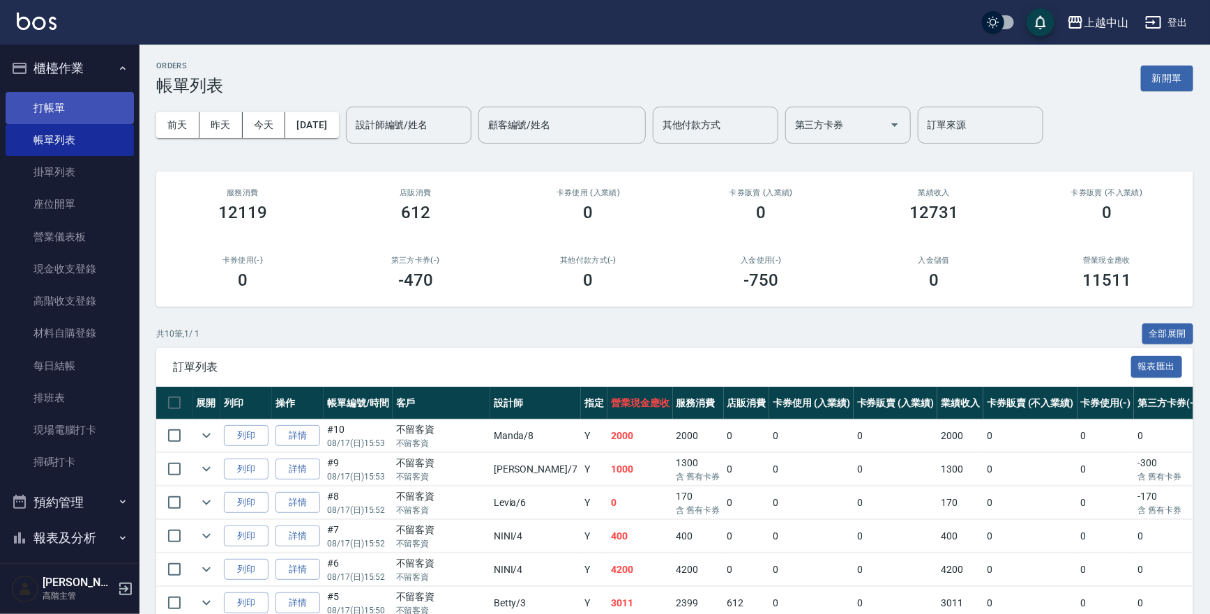
click at [87, 109] on link "打帳單" at bounding box center [70, 108] width 128 height 32
